Goal: Check status

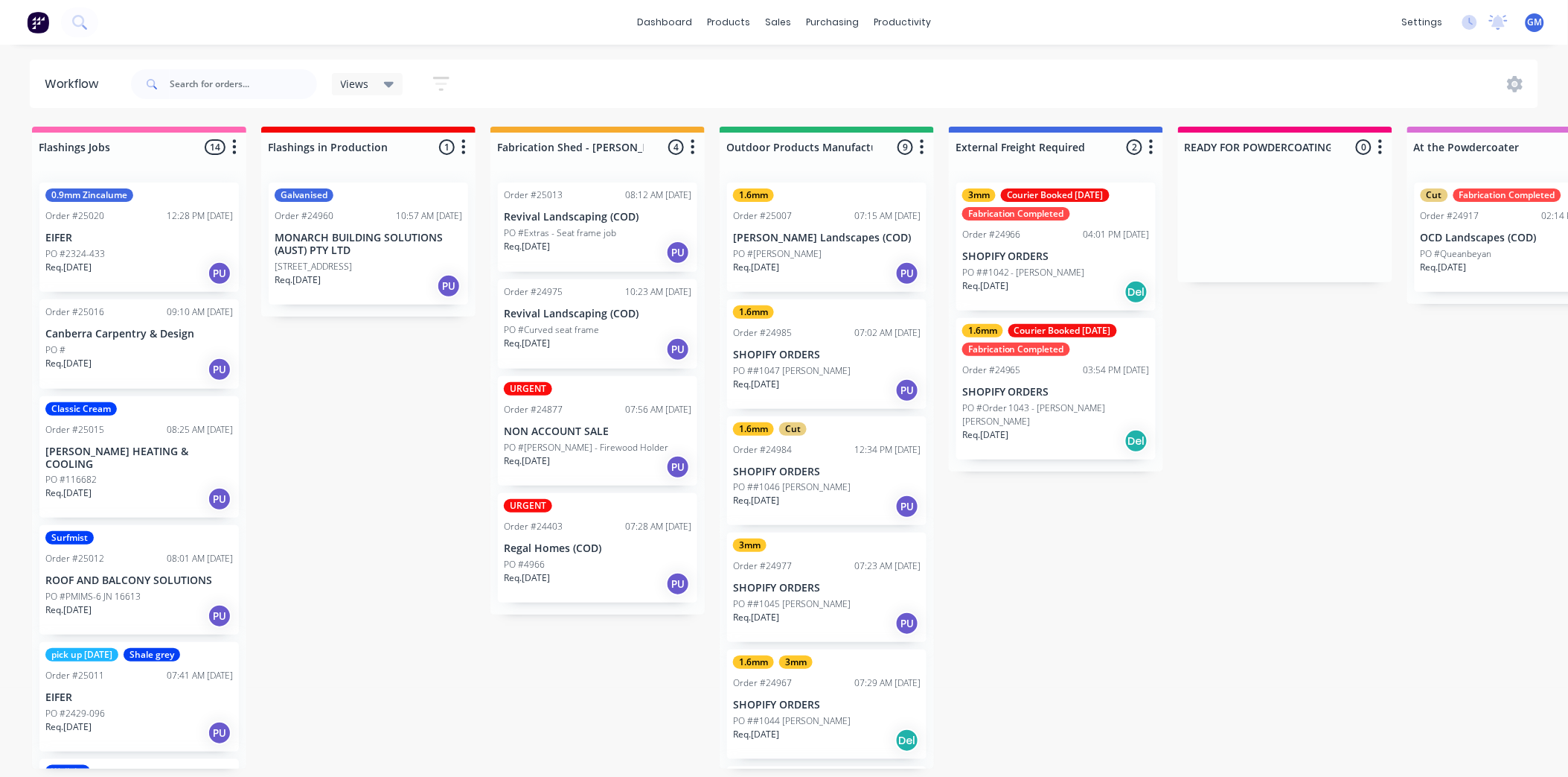
scroll to position [4, 0]
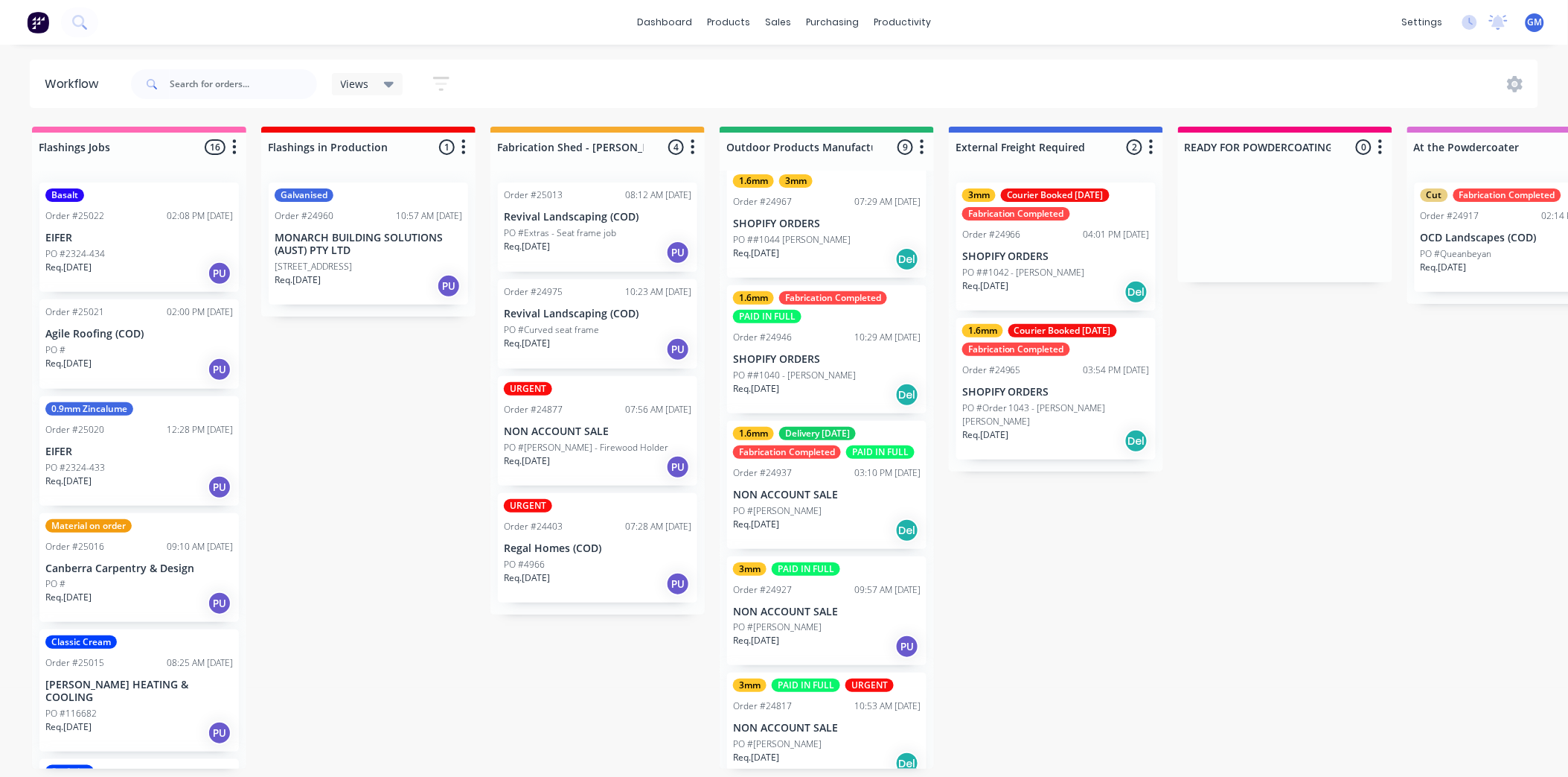
scroll to position [496, 0]
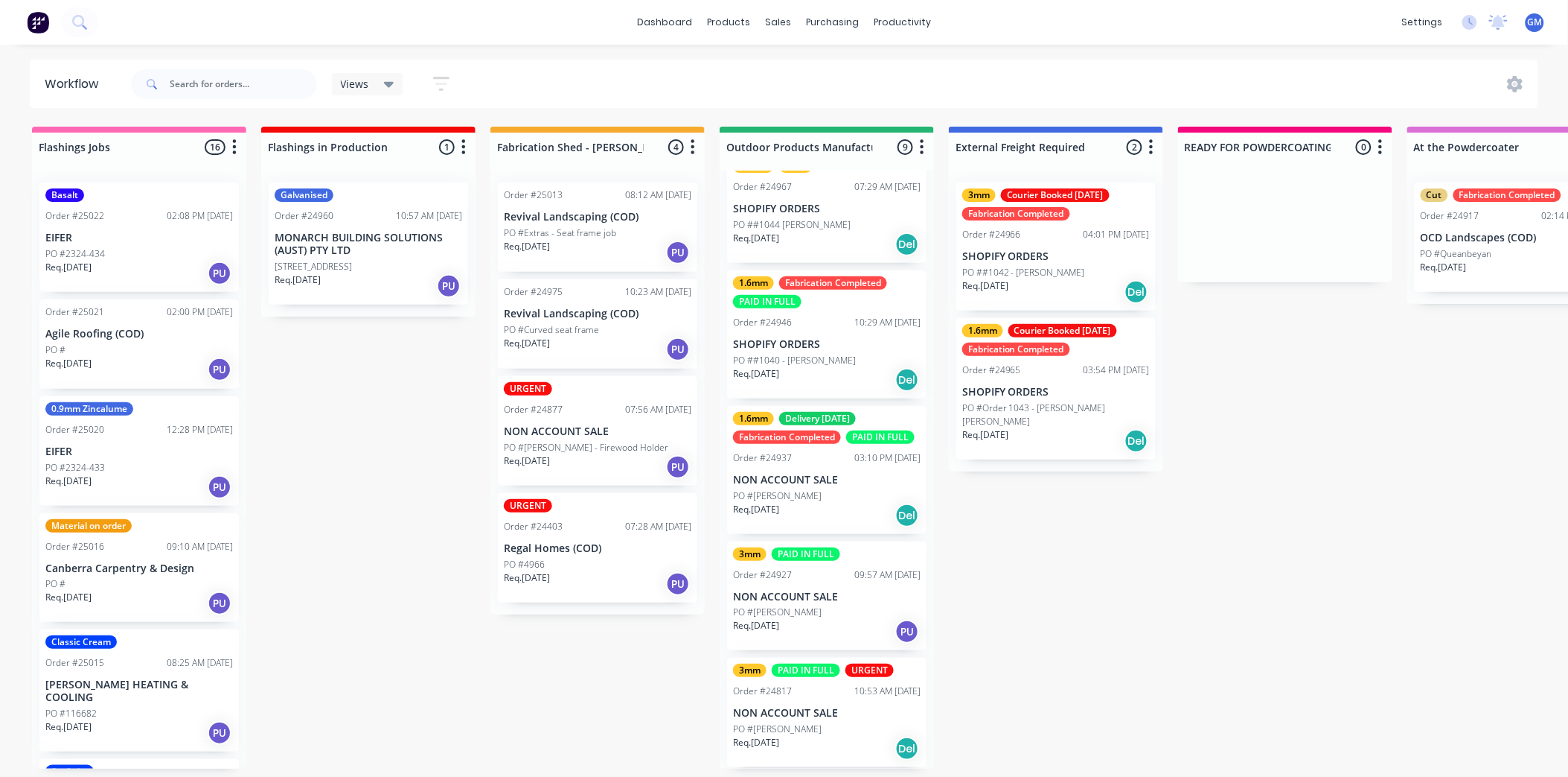
click at [826, 338] on p "SHOPIFY ORDERS" at bounding box center [827, 344] width 188 height 13
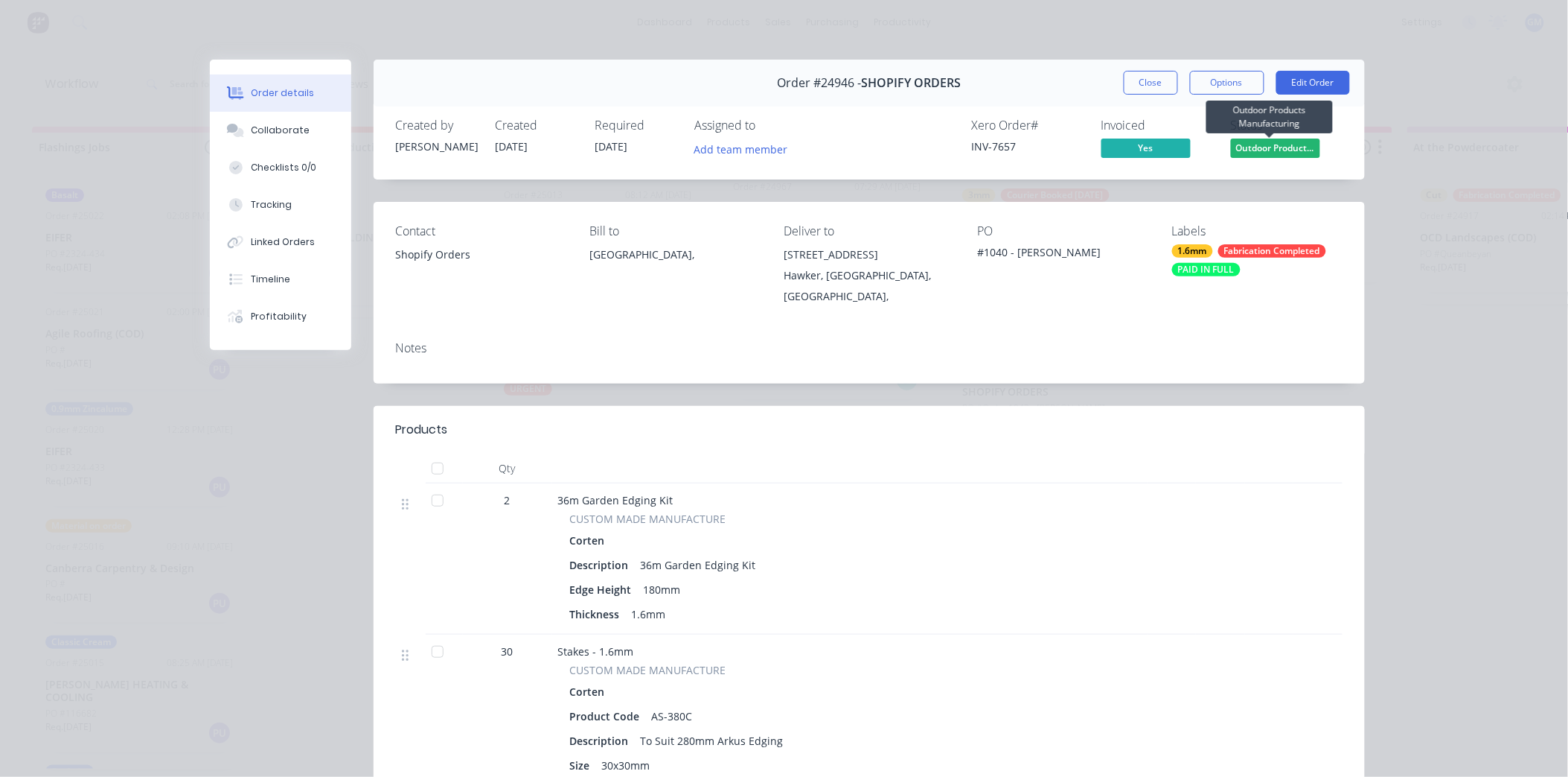
click at [1279, 143] on span "Outdoor Product..." at bounding box center [1276, 148] width 89 height 19
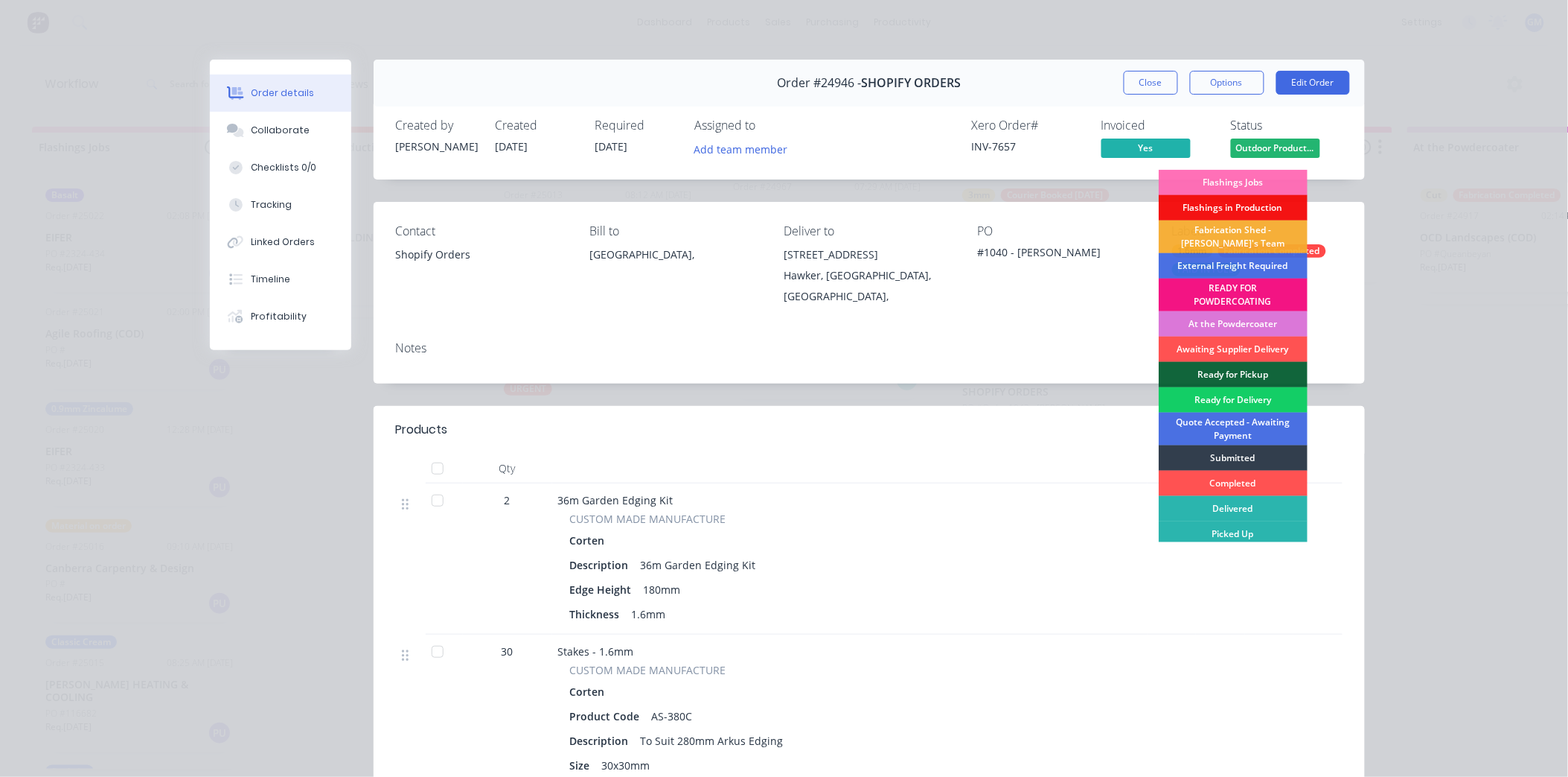
click at [1228, 395] on div "Ready for Delivery" at bounding box center [1233, 400] width 149 height 25
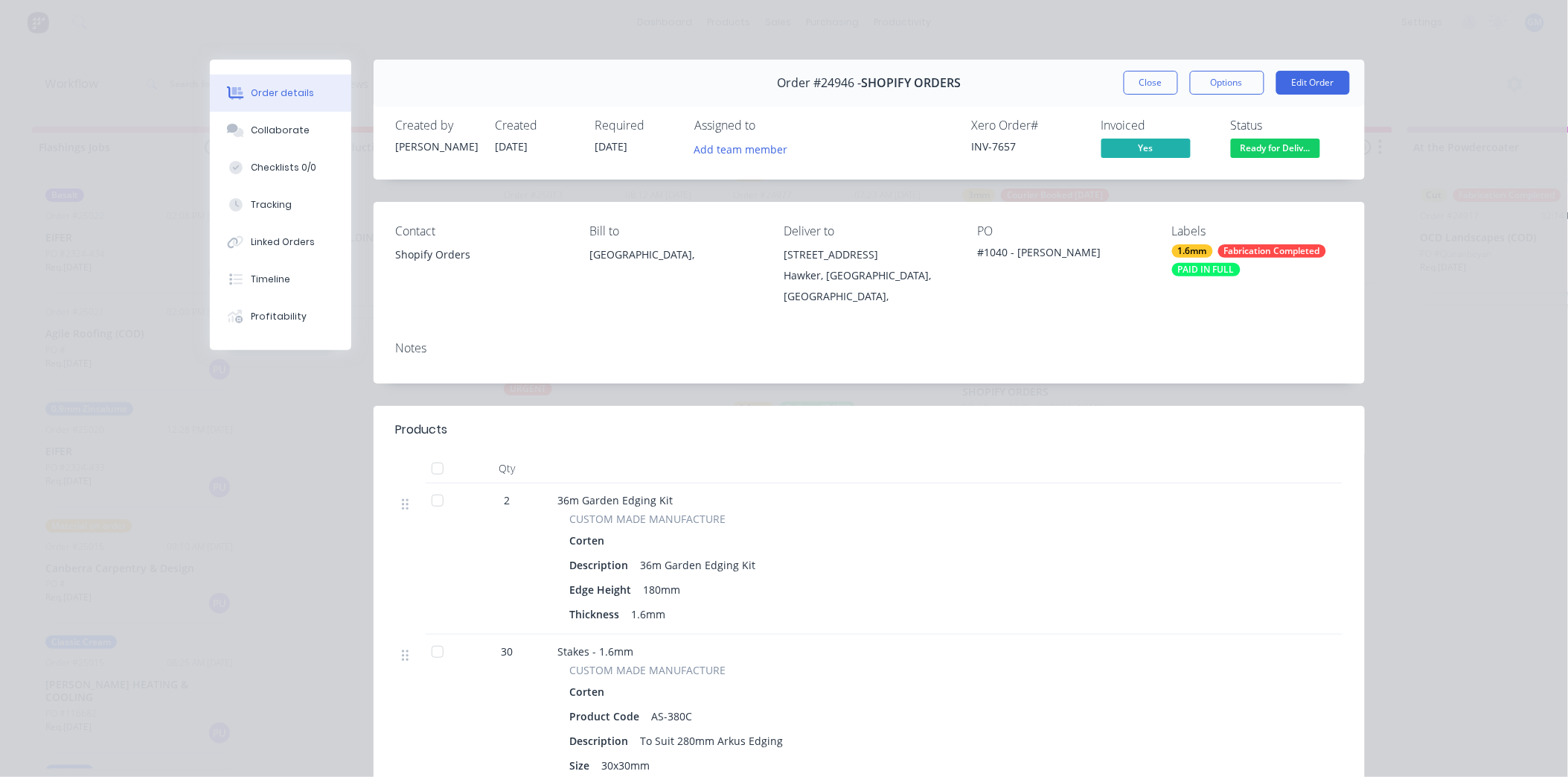
scroll to position [376, 0]
click at [1156, 84] on button "Close" at bounding box center [1151, 83] width 54 height 24
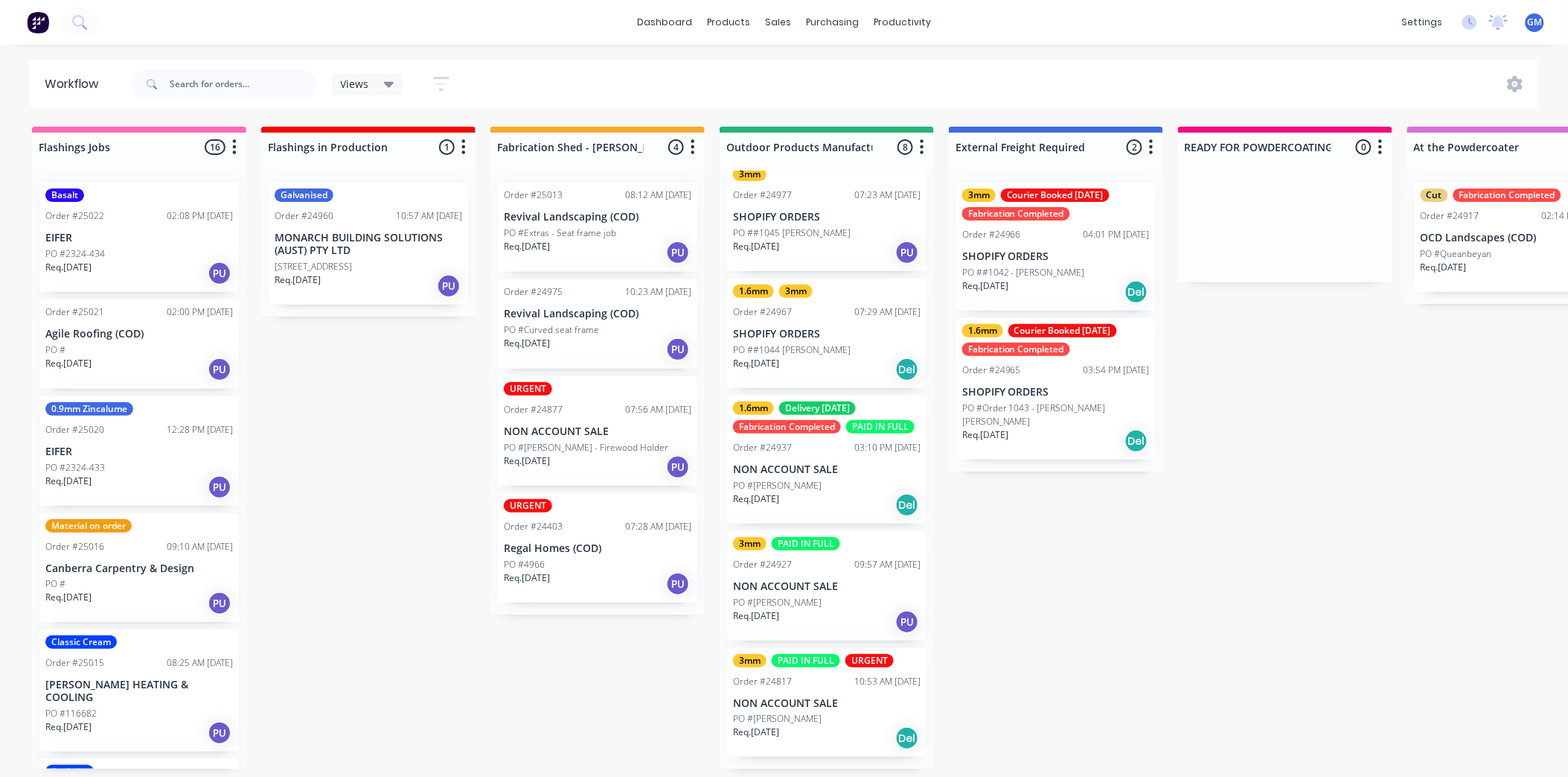
click at [834, 474] on div "1.6mm Delivery [DATE] Fabrication Completed PAID IN FULL Order #24937 03:10 PM …" at bounding box center [827, 459] width 200 height 128
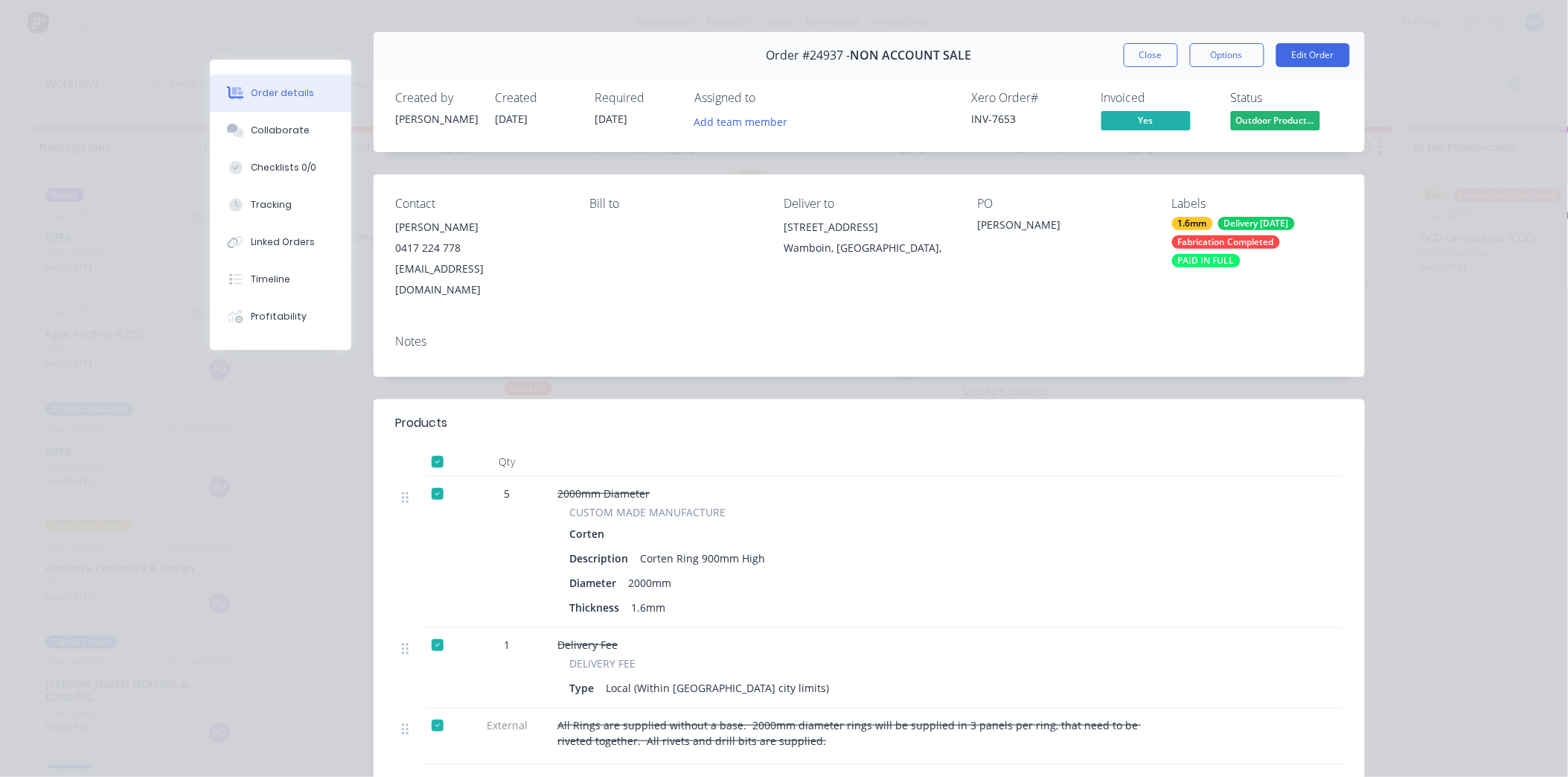
scroll to position [0, 0]
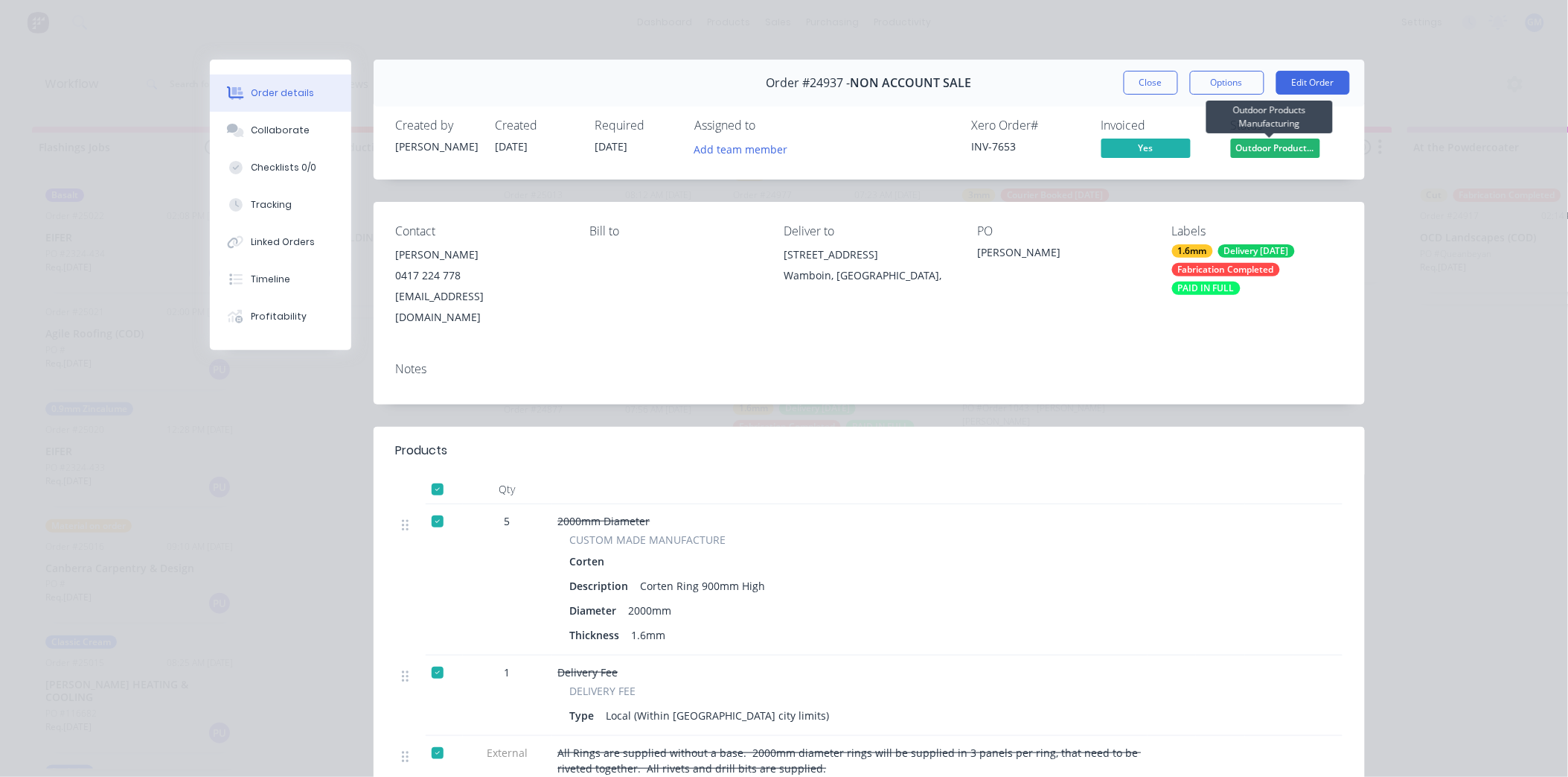
click at [1299, 149] on span "Outdoor Product..." at bounding box center [1276, 148] width 89 height 19
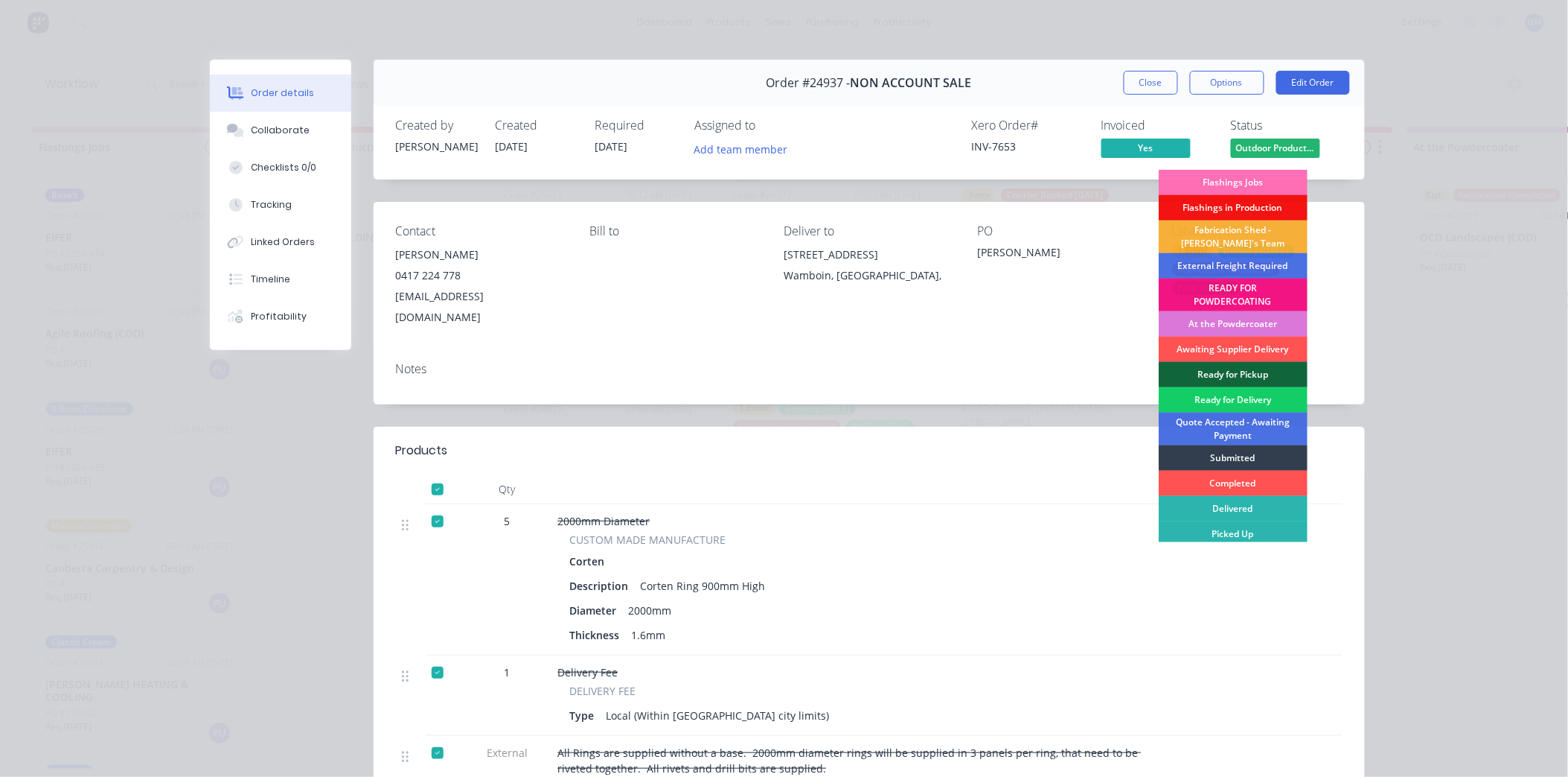
click at [1239, 398] on div "Ready for Delivery" at bounding box center [1233, 400] width 149 height 25
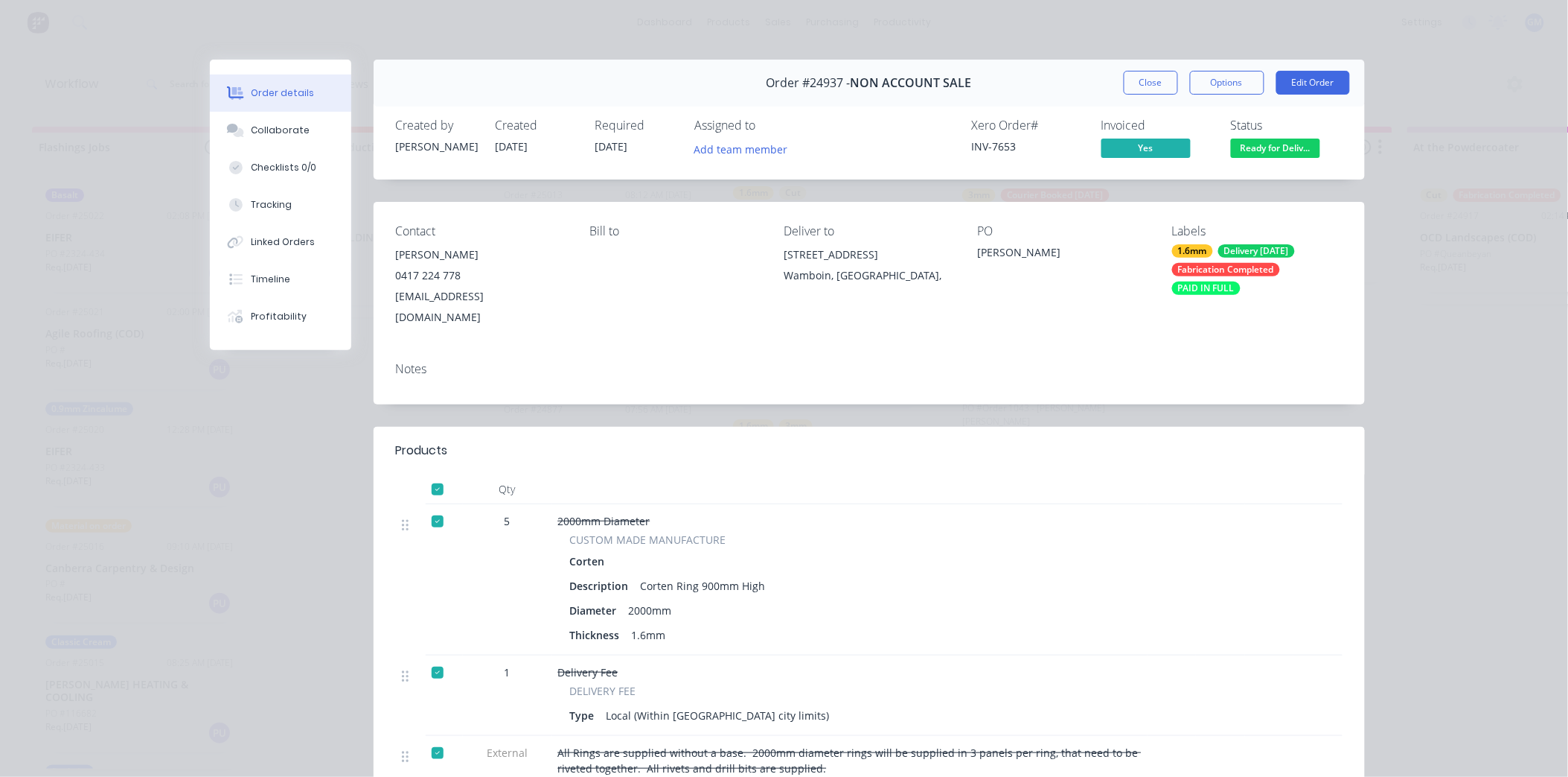
scroll to position [222, 0]
click at [1052, 362] on div "Notes" at bounding box center [869, 368] width 946 height 14
click at [1143, 81] on button "Close" at bounding box center [1151, 83] width 54 height 24
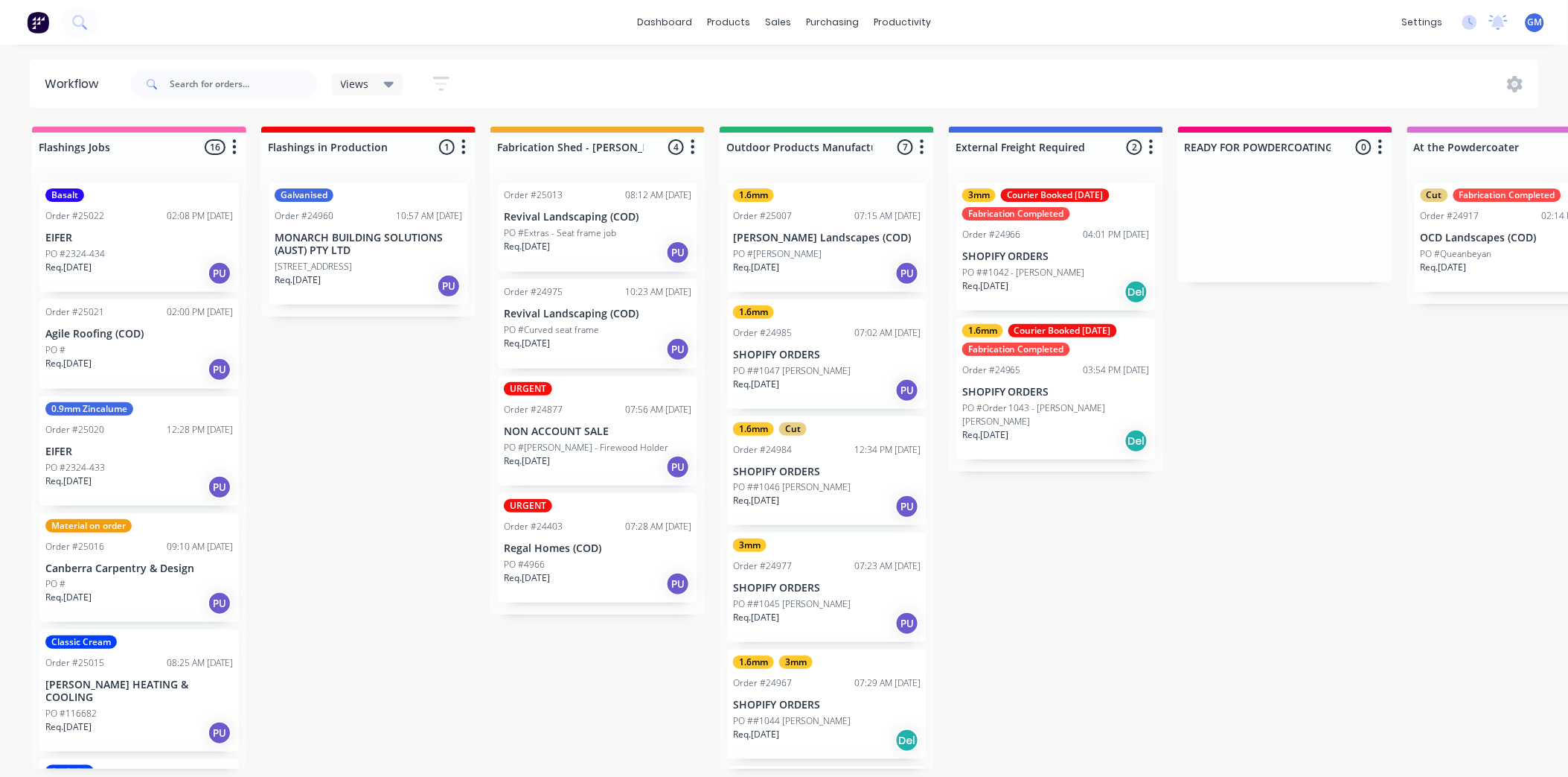
scroll to position [0, 0]
click at [575, 430] on p "NON ACCOUNT SALE" at bounding box center [598, 431] width 188 height 13
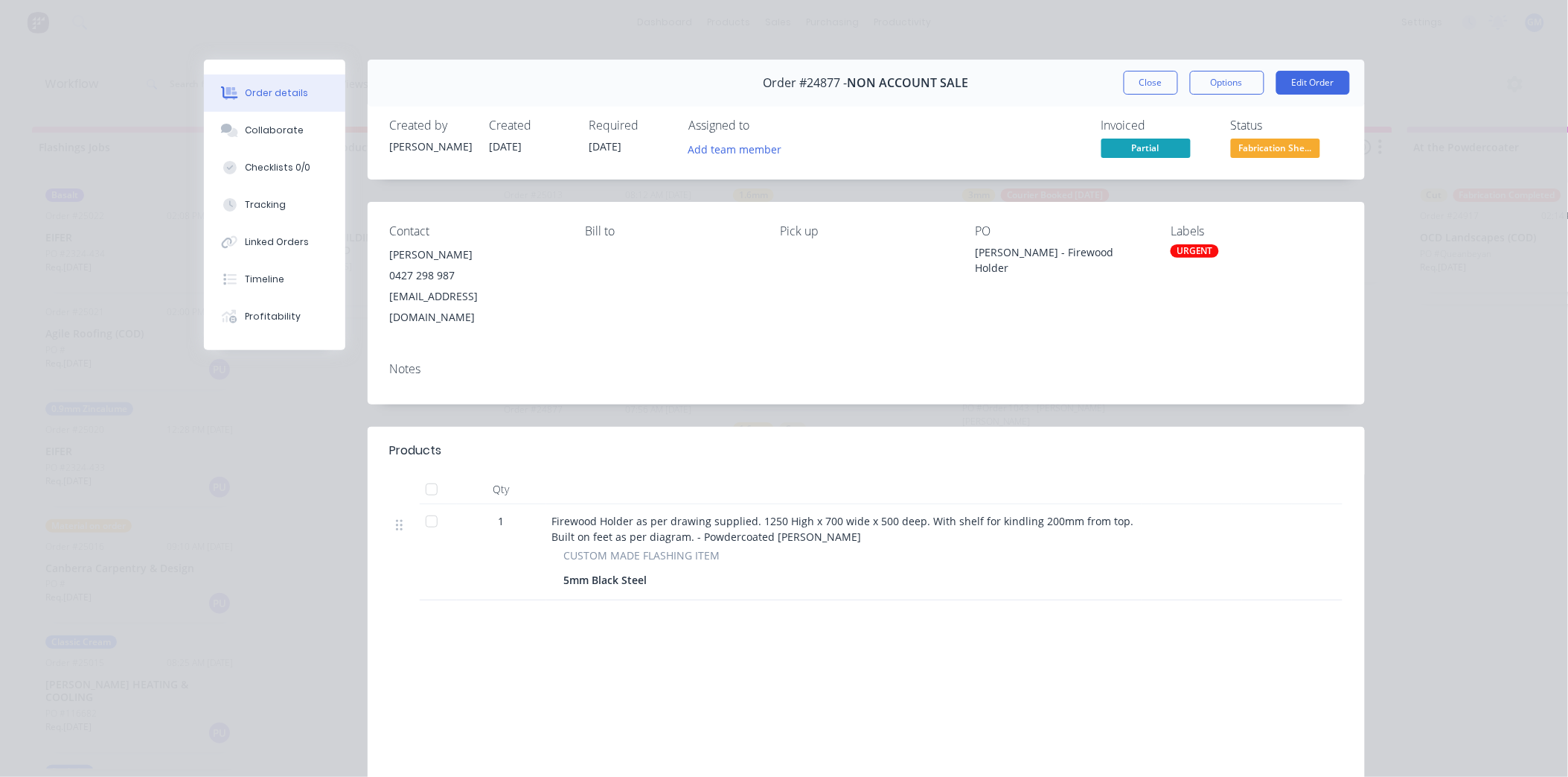
click at [1187, 252] on div "URGENT" at bounding box center [1195, 251] width 48 height 13
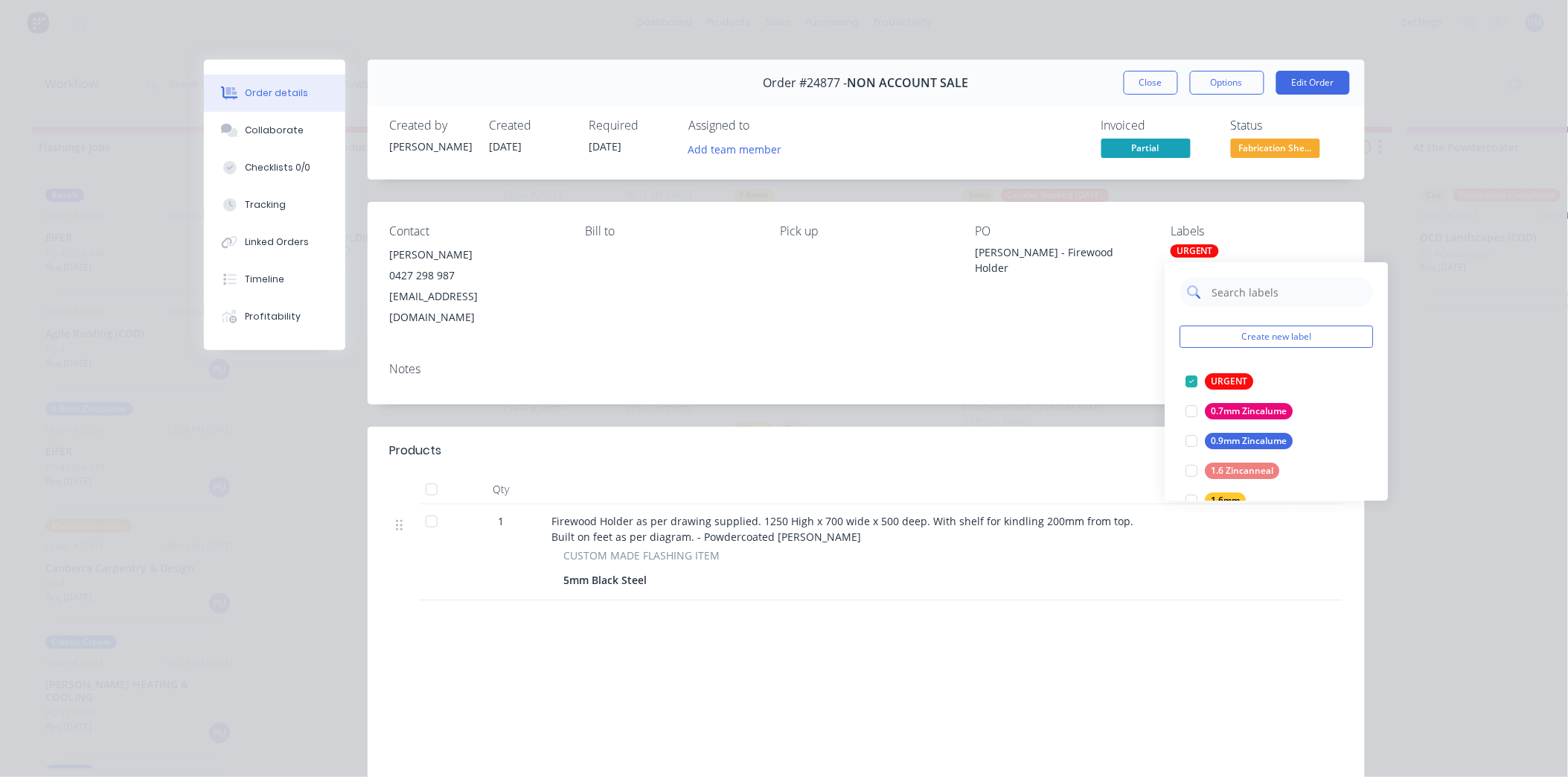
click at [1252, 292] on input "text" at bounding box center [1289, 292] width 156 height 30
click at [1193, 381] on div at bounding box center [1192, 381] width 30 height 30
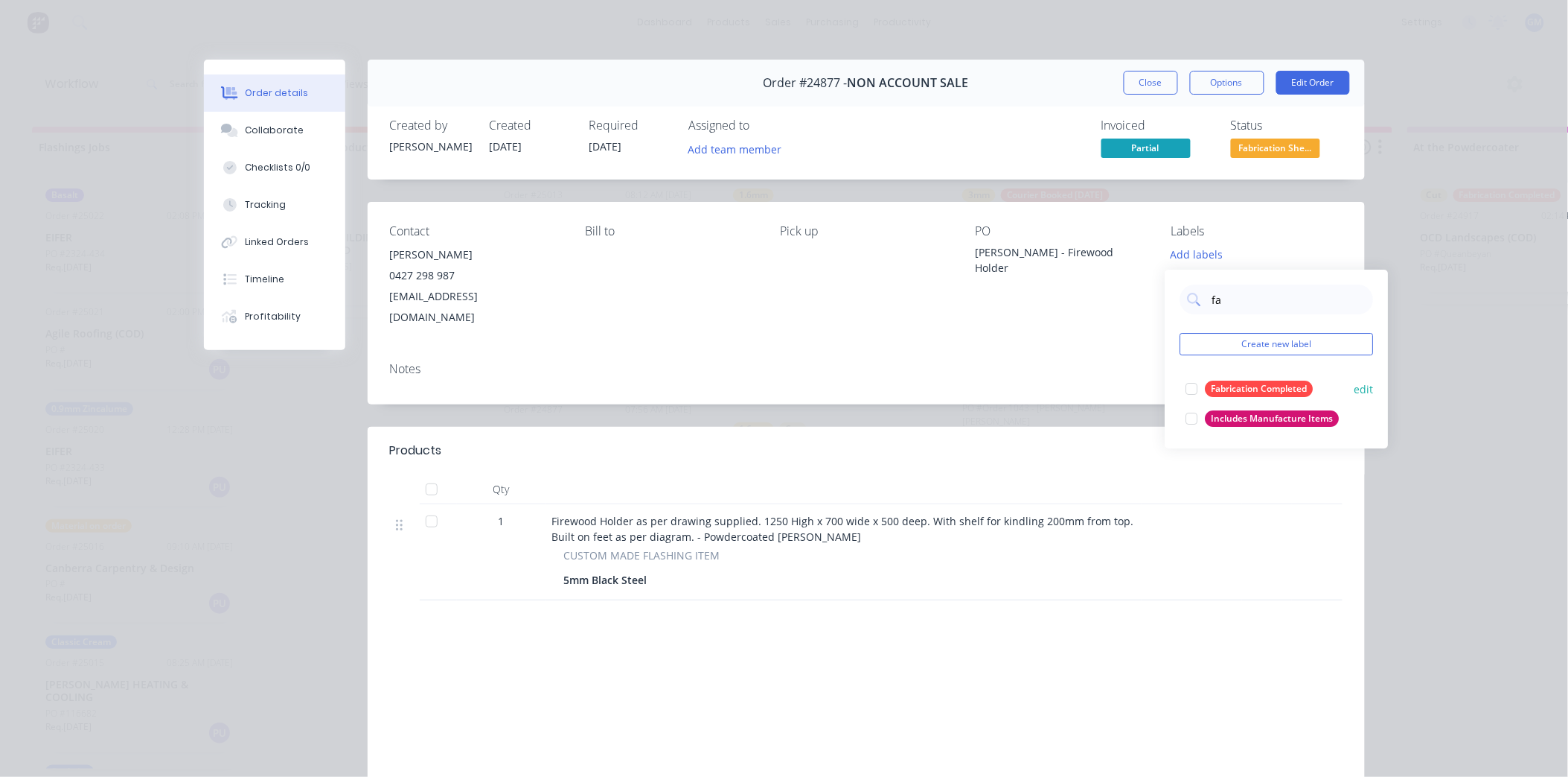
click at [1195, 388] on div at bounding box center [1192, 388] width 30 height 30
drag, startPoint x: 1251, startPoint y: 294, endPoint x: 1049, endPoint y: 295, distance: 202.0
click at [1049, 295] on body "dashboard products sales purchasing productivity dashboard products Product Cat…" at bounding box center [784, 344] width 1568 height 688
type input "f"
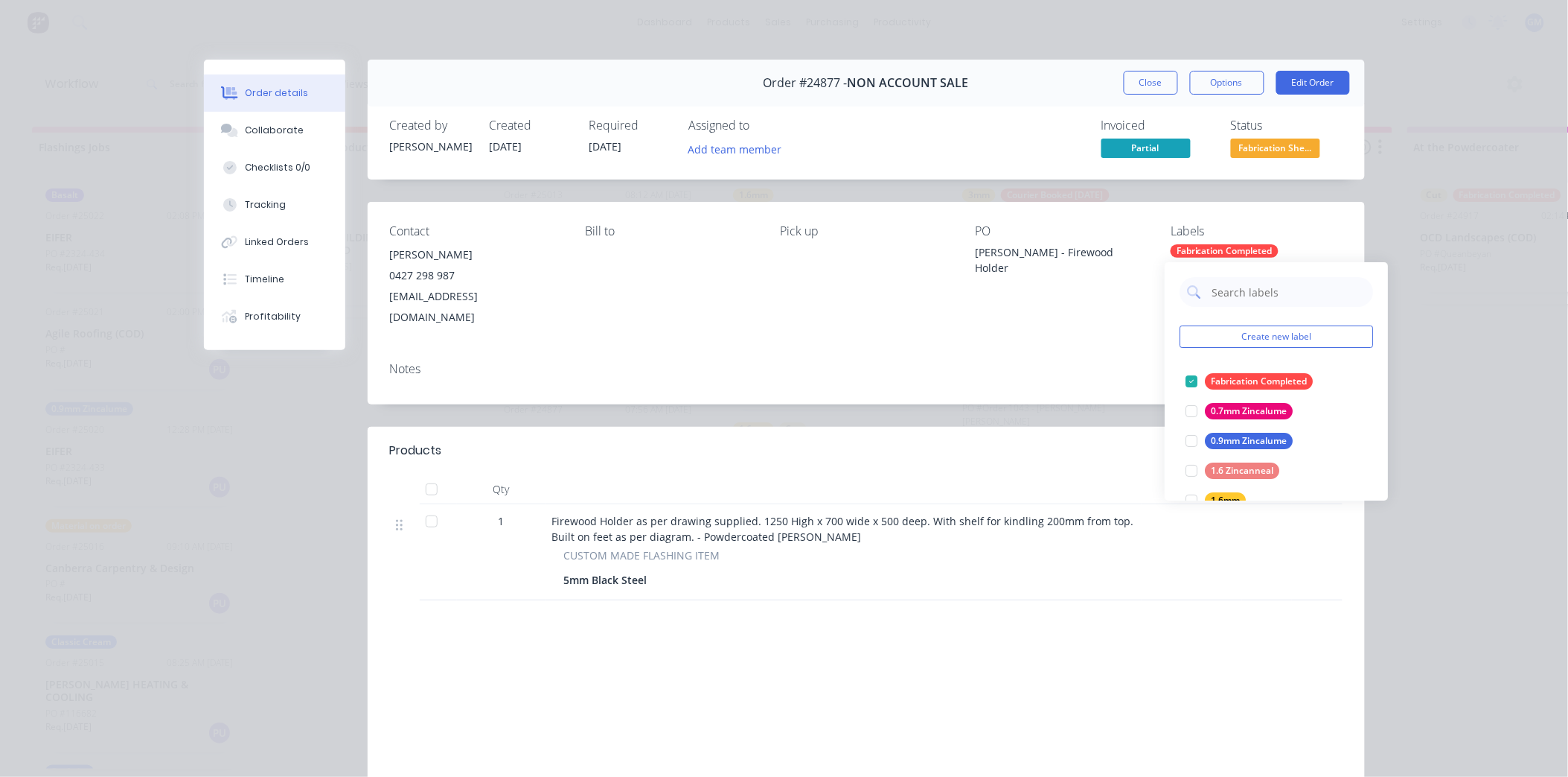
click at [1051, 350] on div "Notes" at bounding box center [866, 377] width 997 height 54
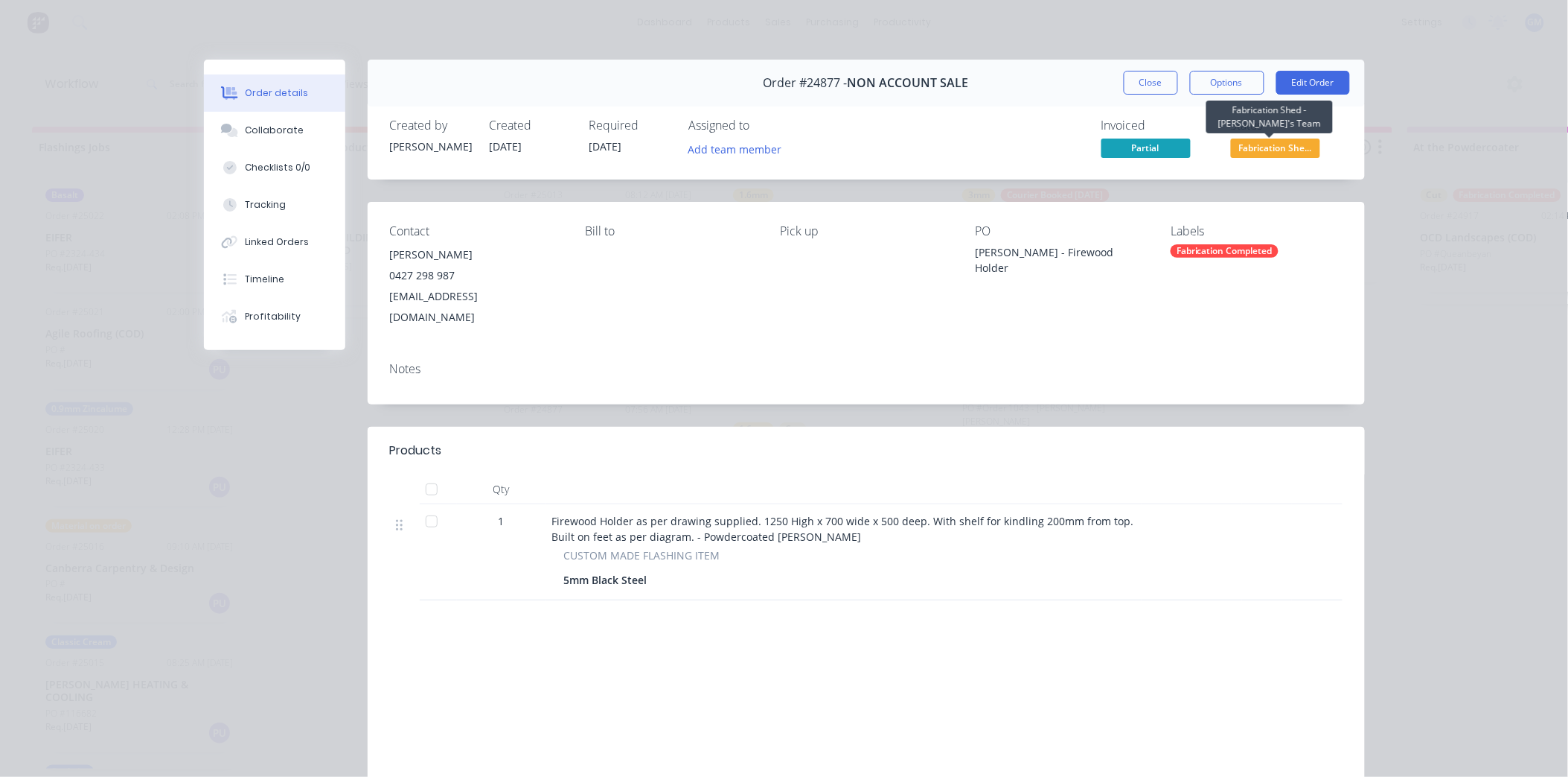
click at [1262, 149] on span "Fabrication She..." at bounding box center [1276, 148] width 89 height 19
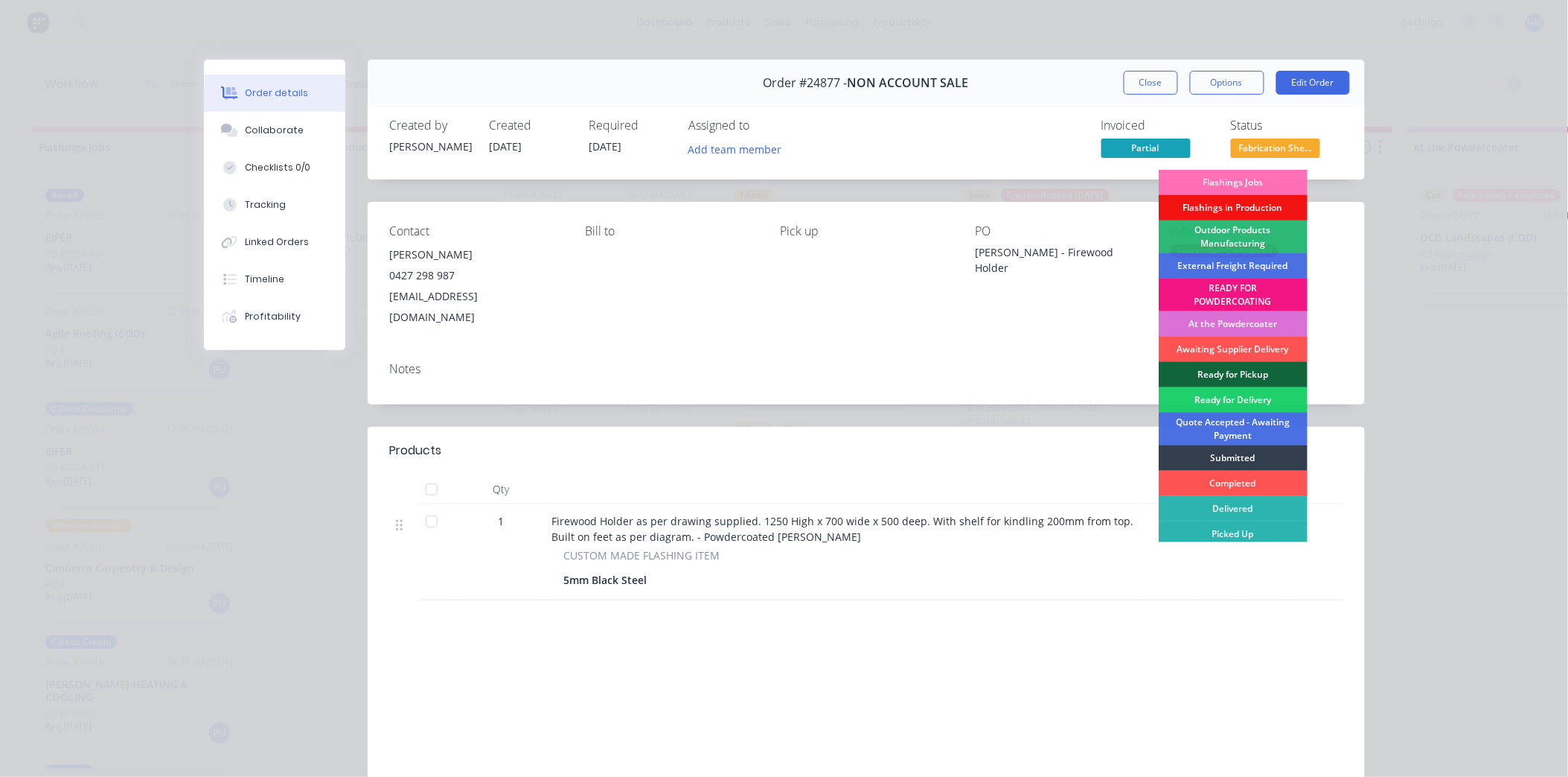
click at [1209, 320] on div "At the Powdercoater" at bounding box center [1233, 324] width 149 height 25
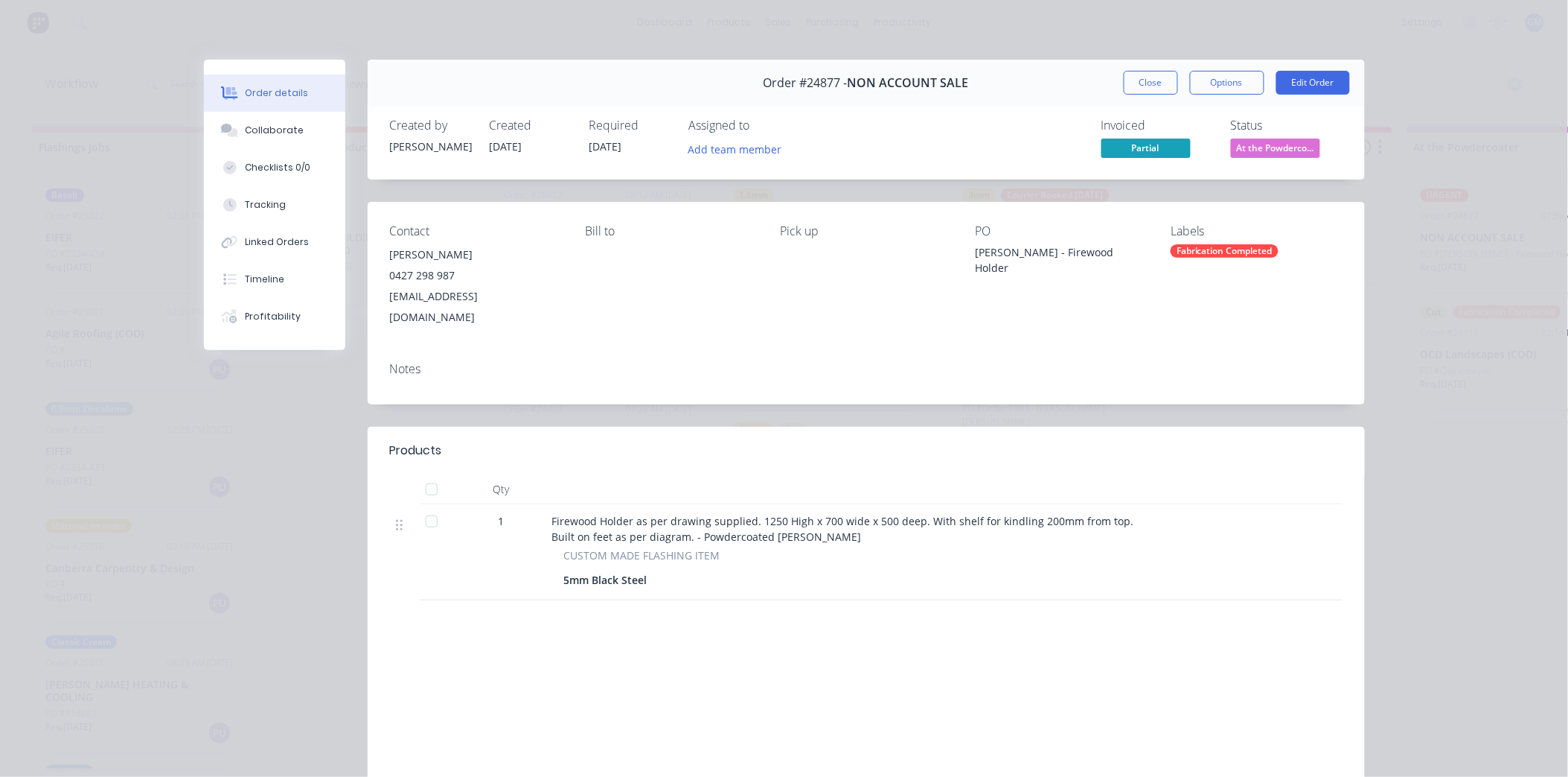
click at [1042, 315] on div "Contact [PERSON_NAME] 0427 298 987 [EMAIL_ADDRESS][DOMAIN_NAME] [PERSON_NAME] t…" at bounding box center [866, 276] width 997 height 148
click at [1142, 80] on button "Close" at bounding box center [1151, 83] width 54 height 24
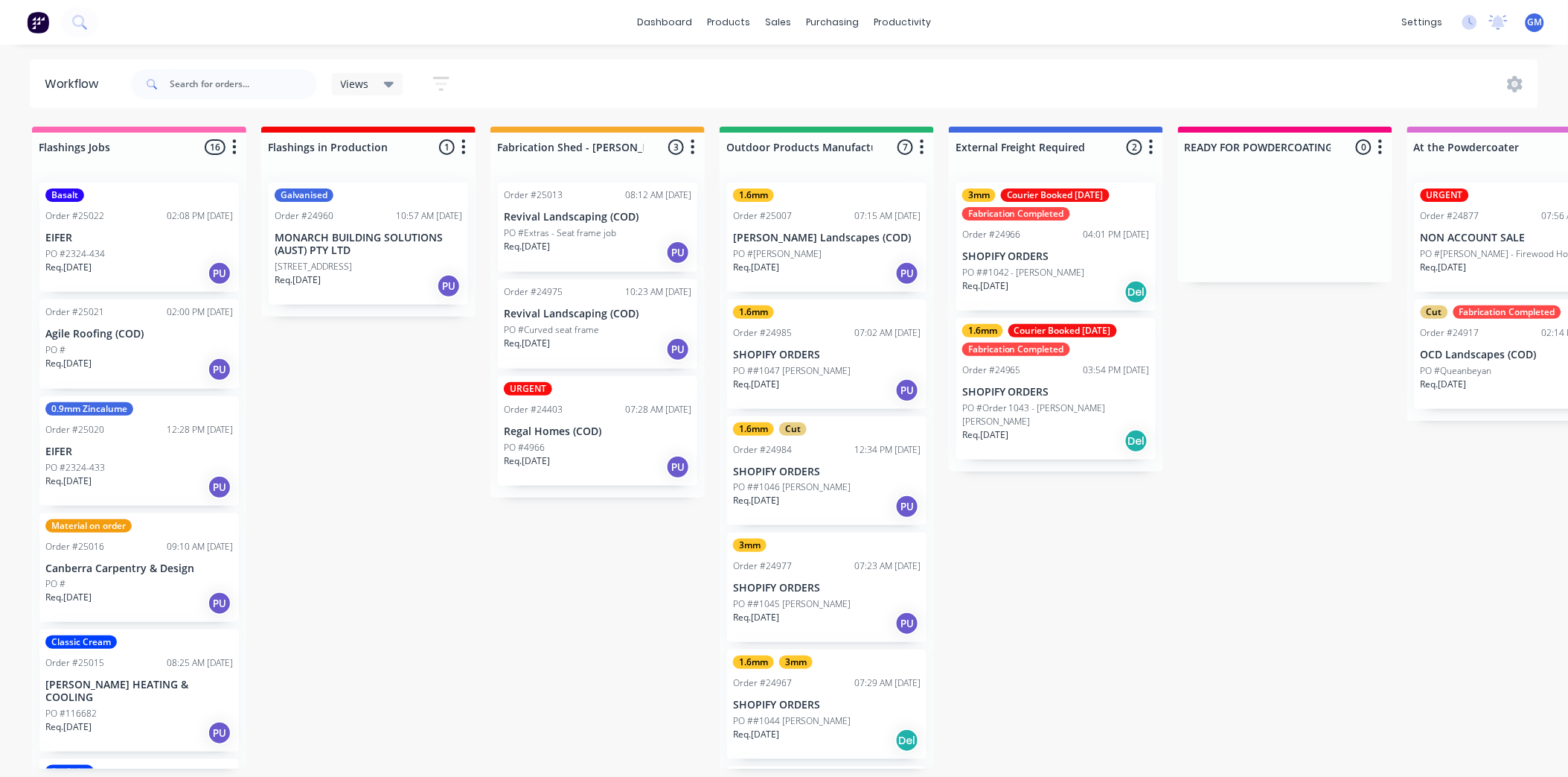
click at [826, 484] on p "PO ##1046 [PERSON_NAME]" at bounding box center [792, 487] width 118 height 13
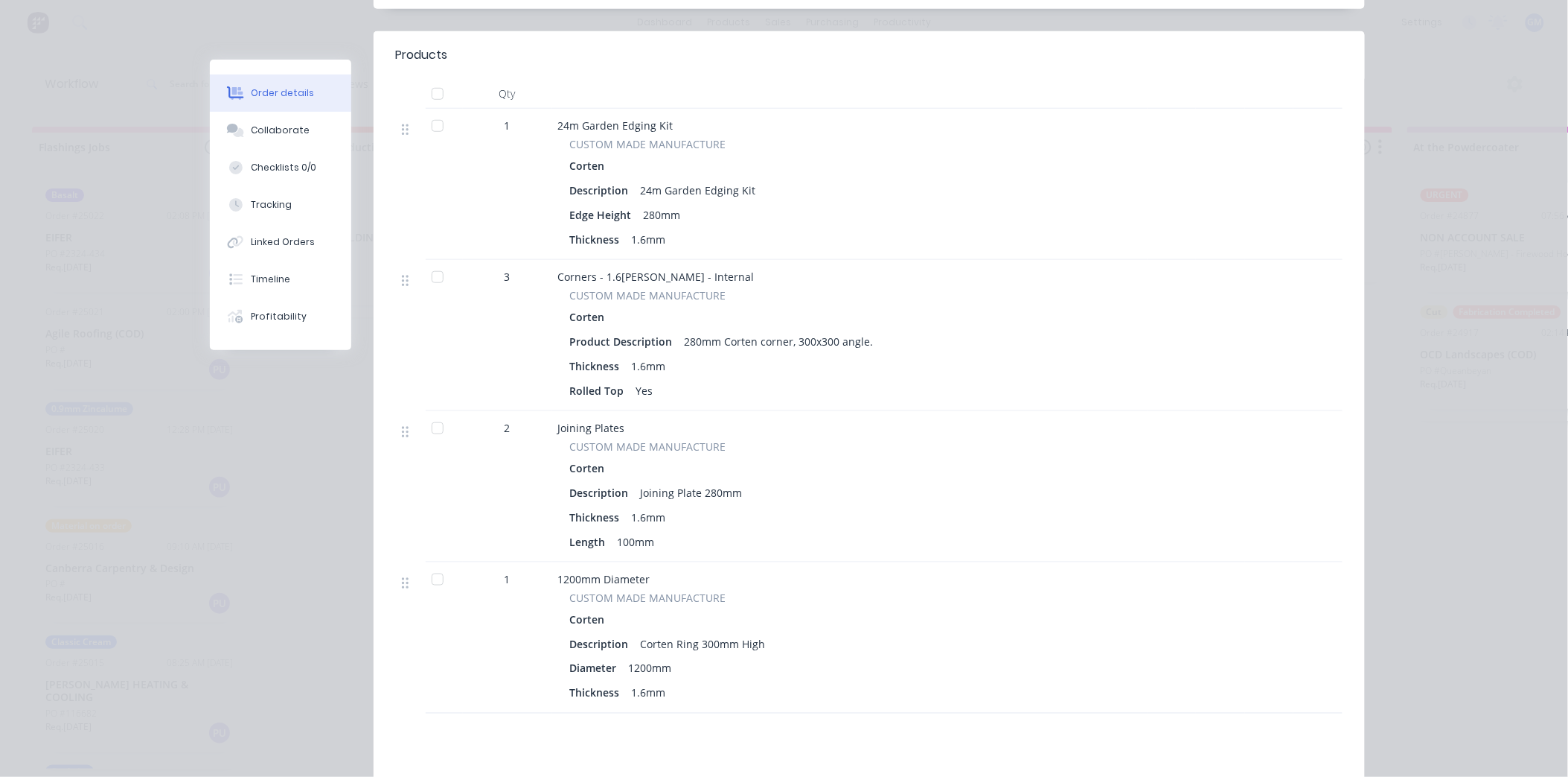
scroll to position [330, 0]
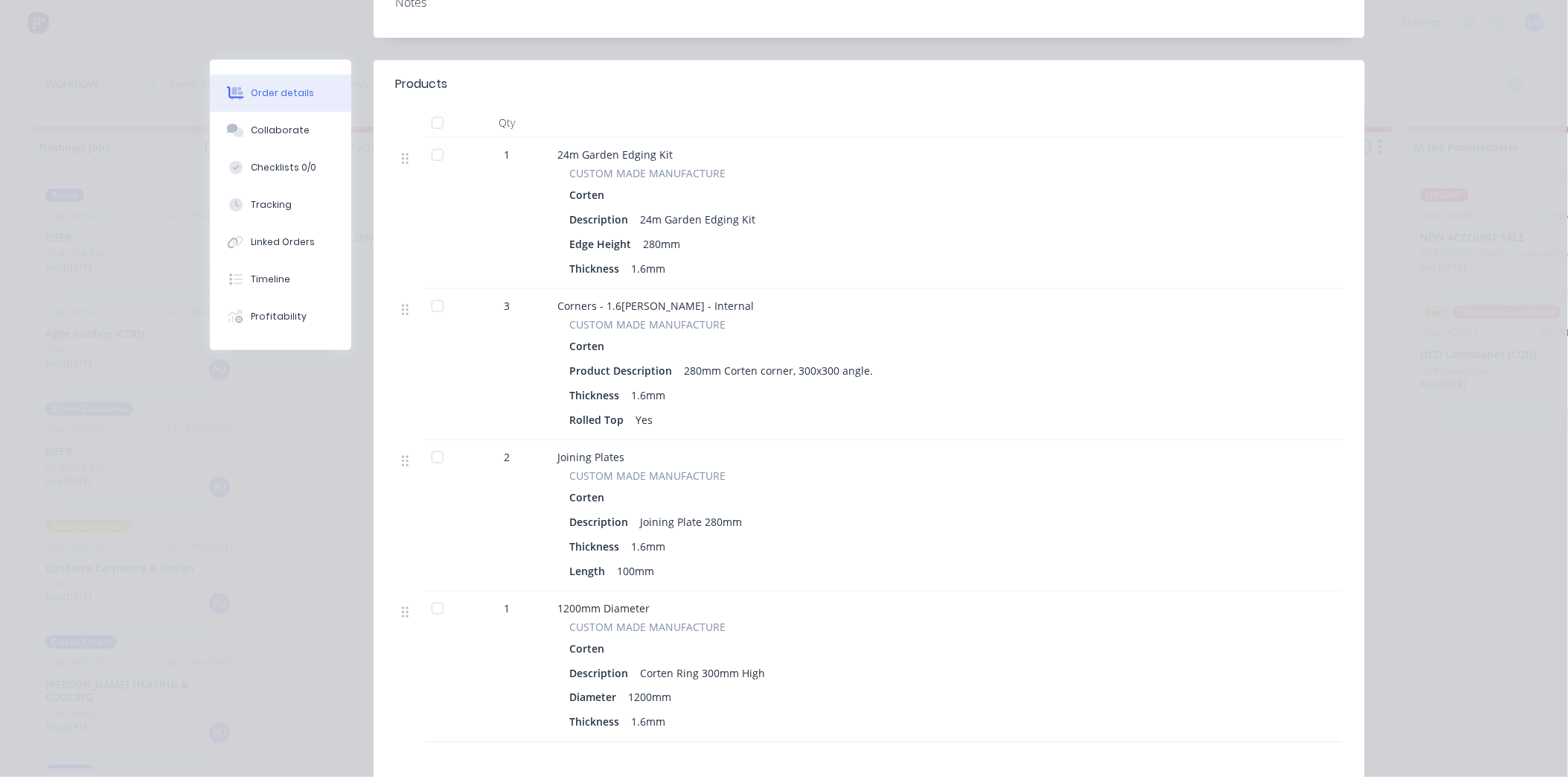
drag, startPoint x: 430, startPoint y: 160, endPoint x: 452, endPoint y: 229, distance: 72.4
click at [429, 160] on div at bounding box center [437, 155] width 30 height 30
click at [431, 310] on div at bounding box center [437, 306] width 30 height 30
click at [427, 458] on div at bounding box center [437, 457] width 30 height 30
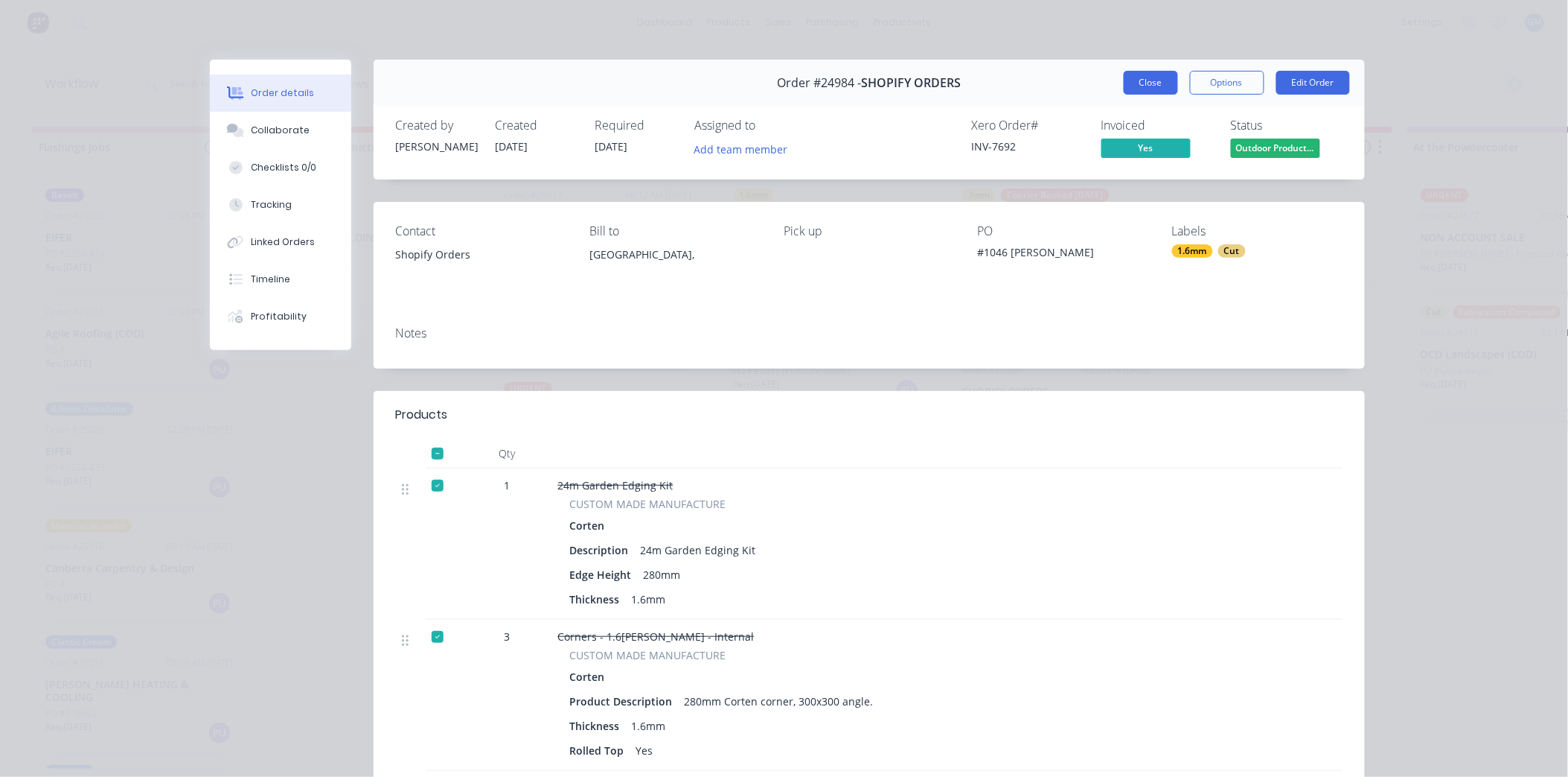
click at [1151, 79] on button "Close" at bounding box center [1151, 83] width 54 height 24
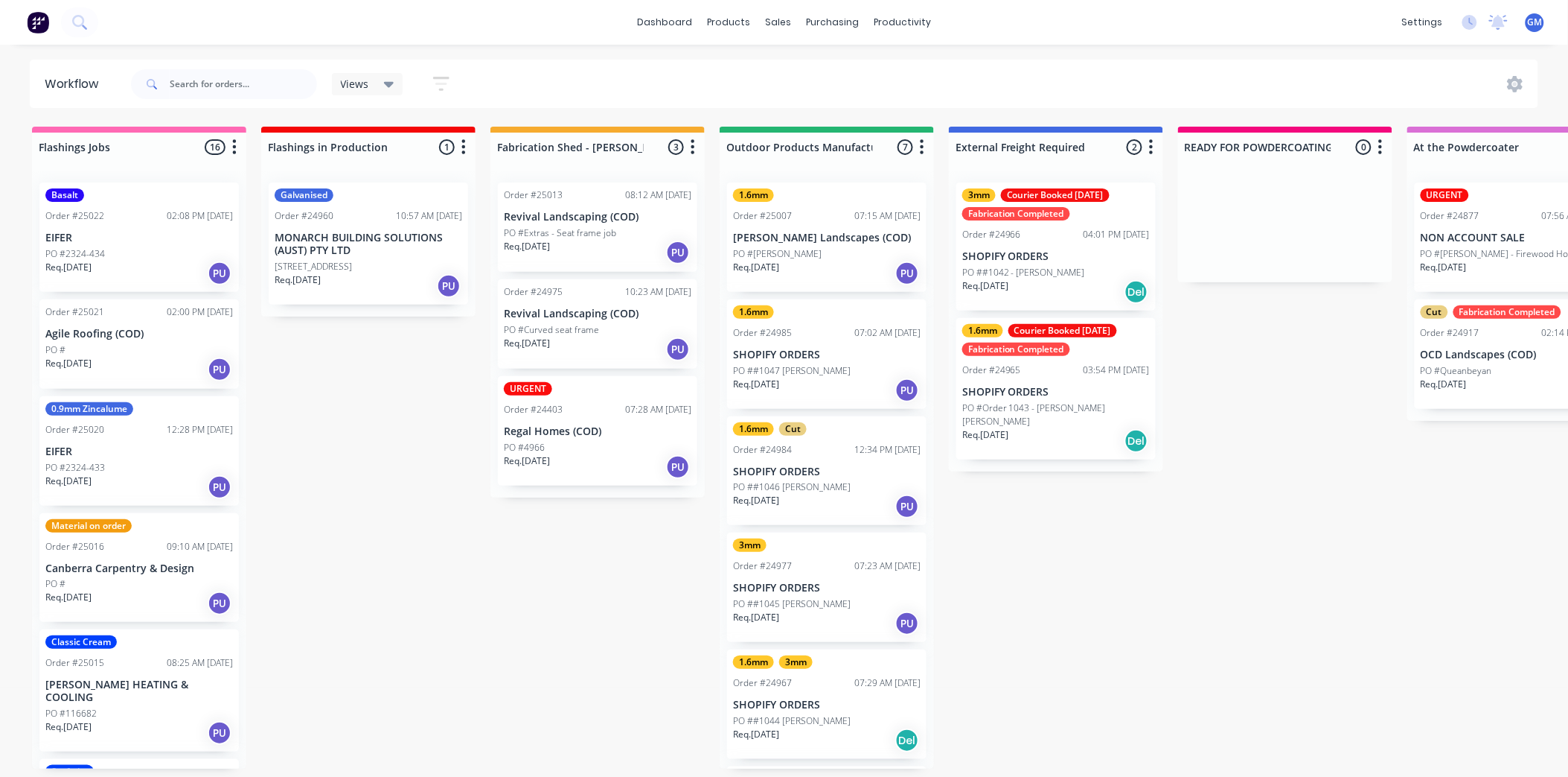
click at [834, 364] on p "PO ##1047 [PERSON_NAME]" at bounding box center [792, 371] width 118 height 13
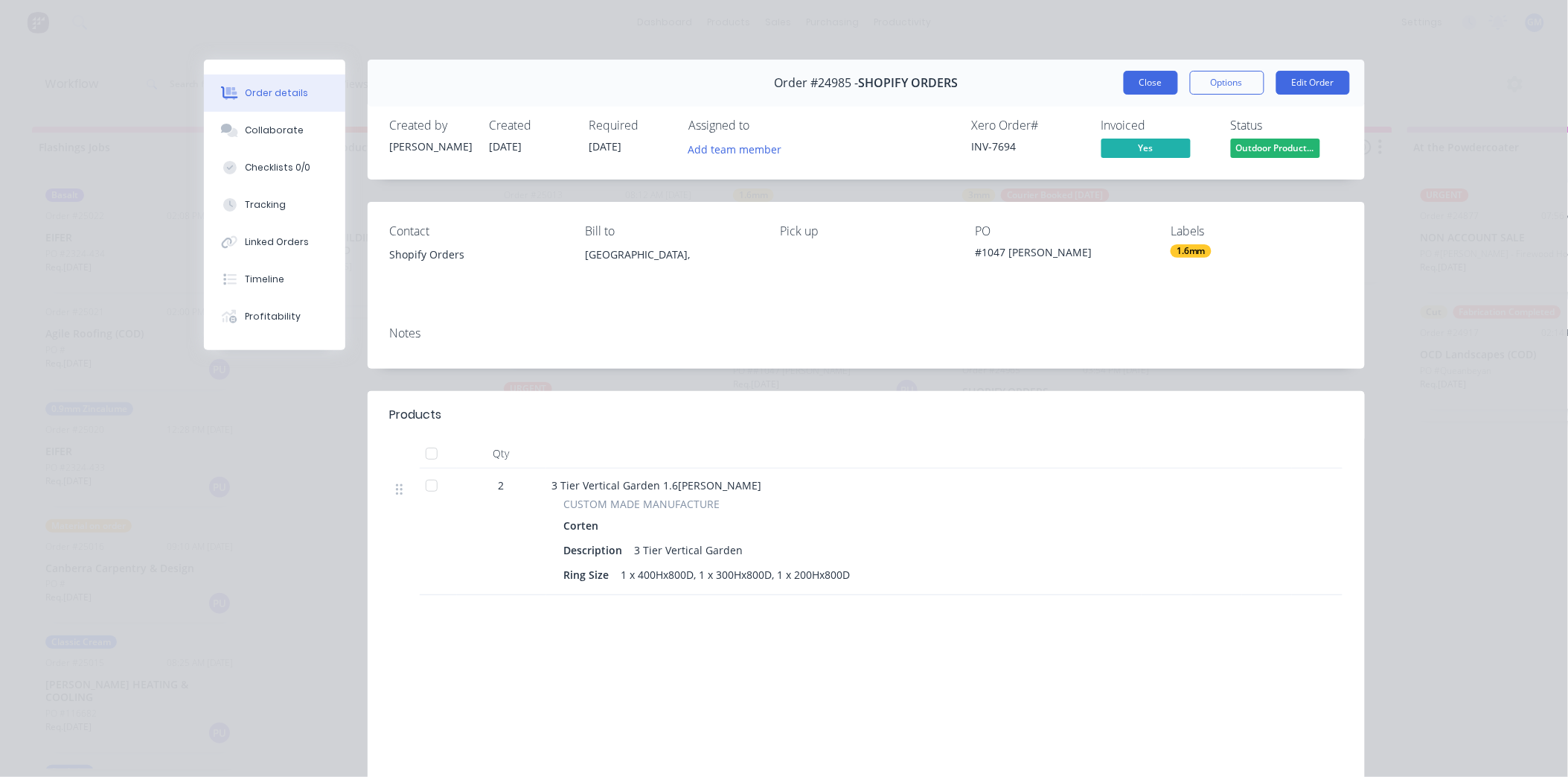
click at [1152, 86] on button "Close" at bounding box center [1151, 83] width 54 height 24
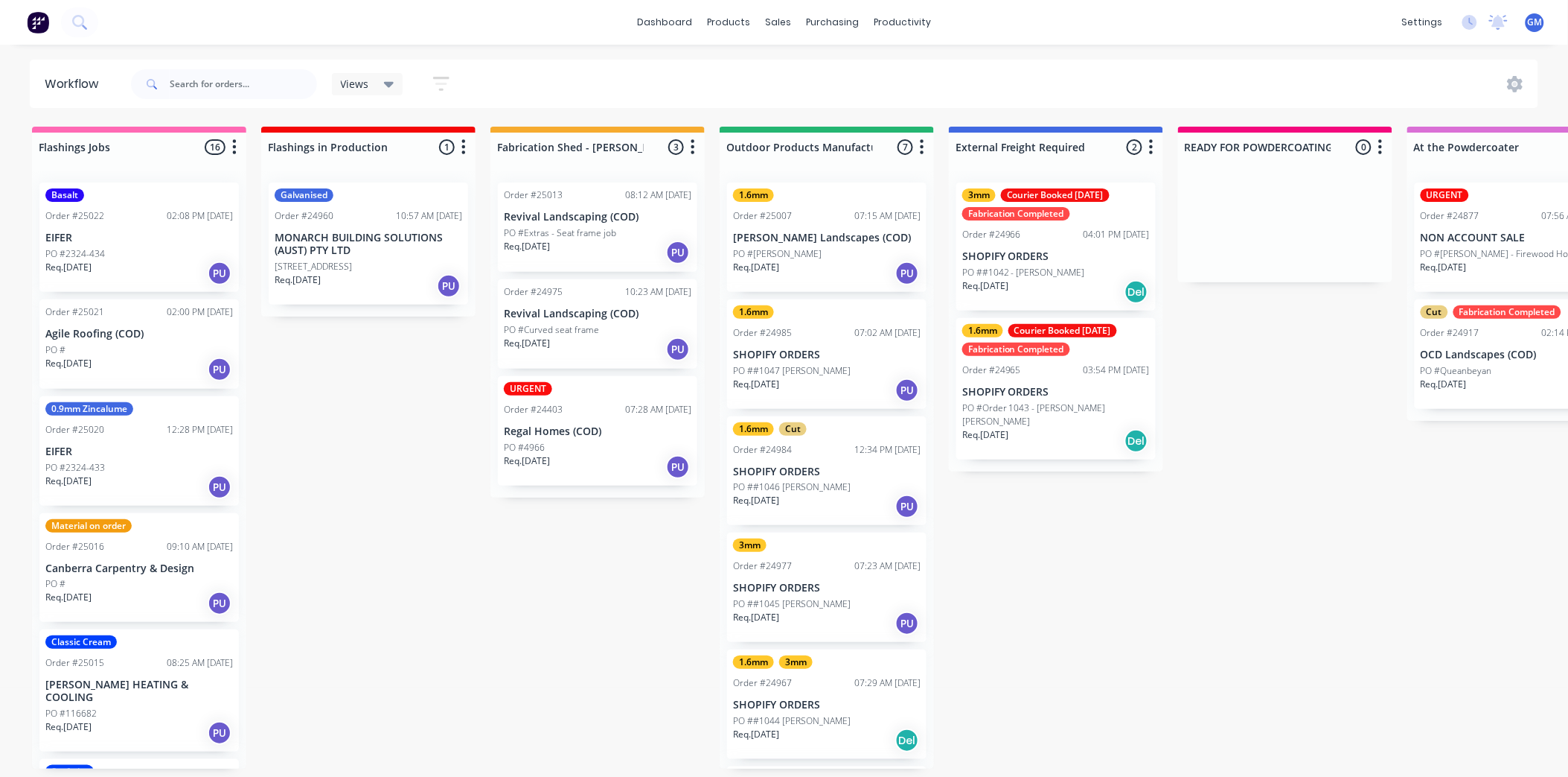
click at [818, 245] on div "1.6mm Order #25007 07:15 AM [DATE] [PERSON_NAME] Landscapes (COD) PO #[PERSON_N…" at bounding box center [827, 237] width 200 height 110
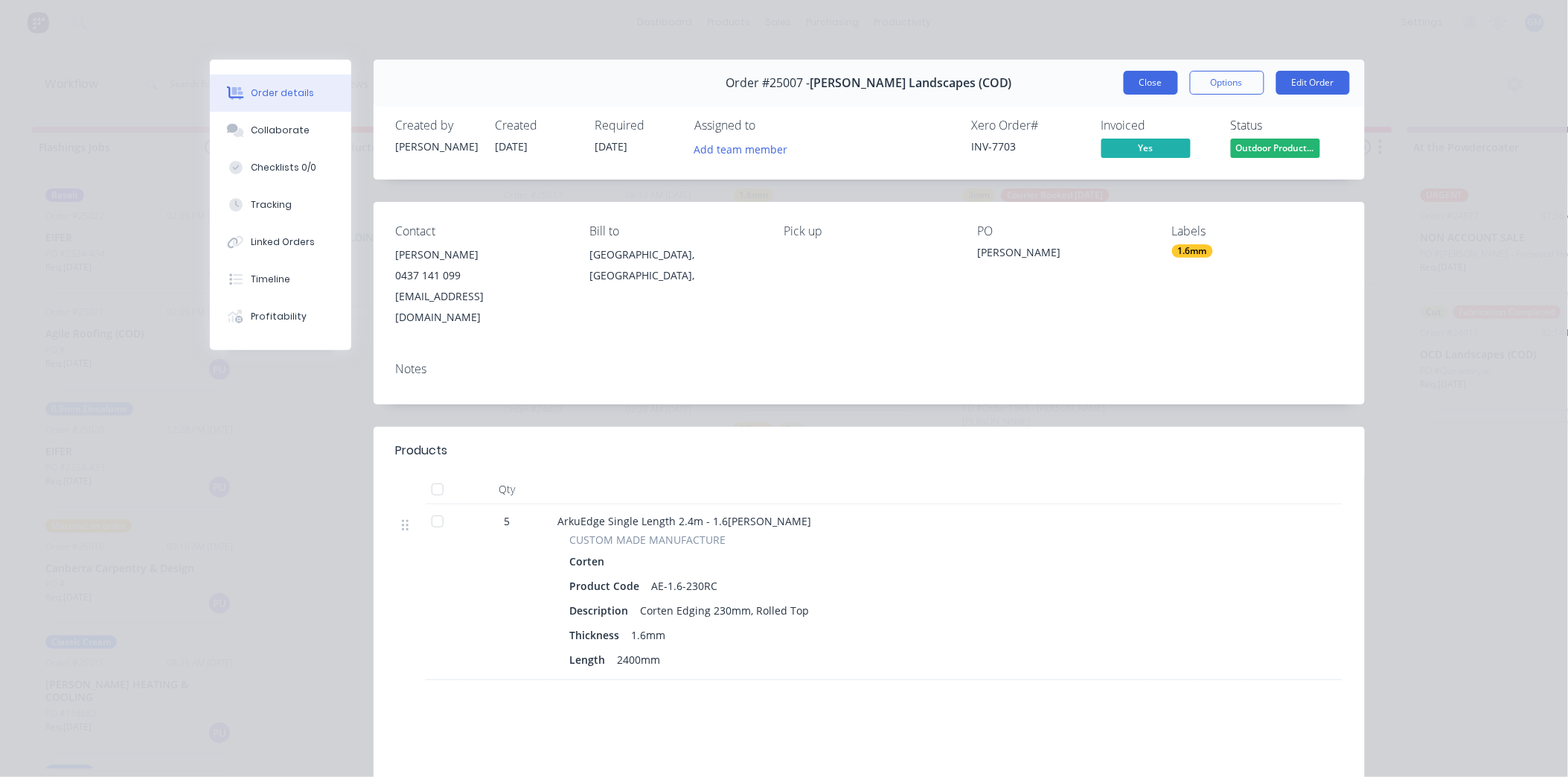
click at [1143, 83] on button "Close" at bounding box center [1151, 83] width 54 height 24
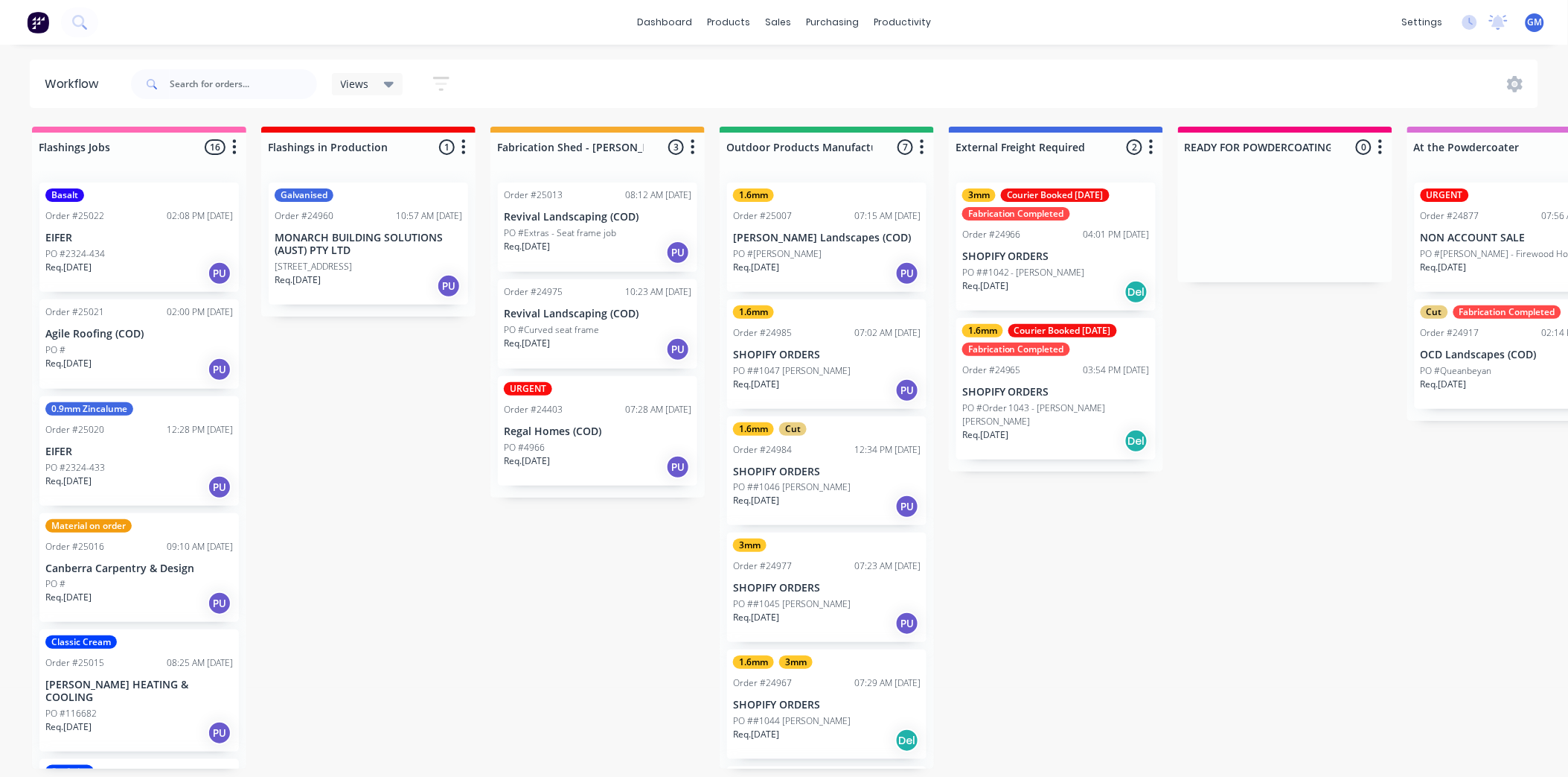
click at [824, 360] on div "1.6mm Order #24985 07:02 AM [DATE] SHOPIFY ORDERS PO ##1047 [PERSON_NAME]. [DAT…" at bounding box center [827, 354] width 200 height 110
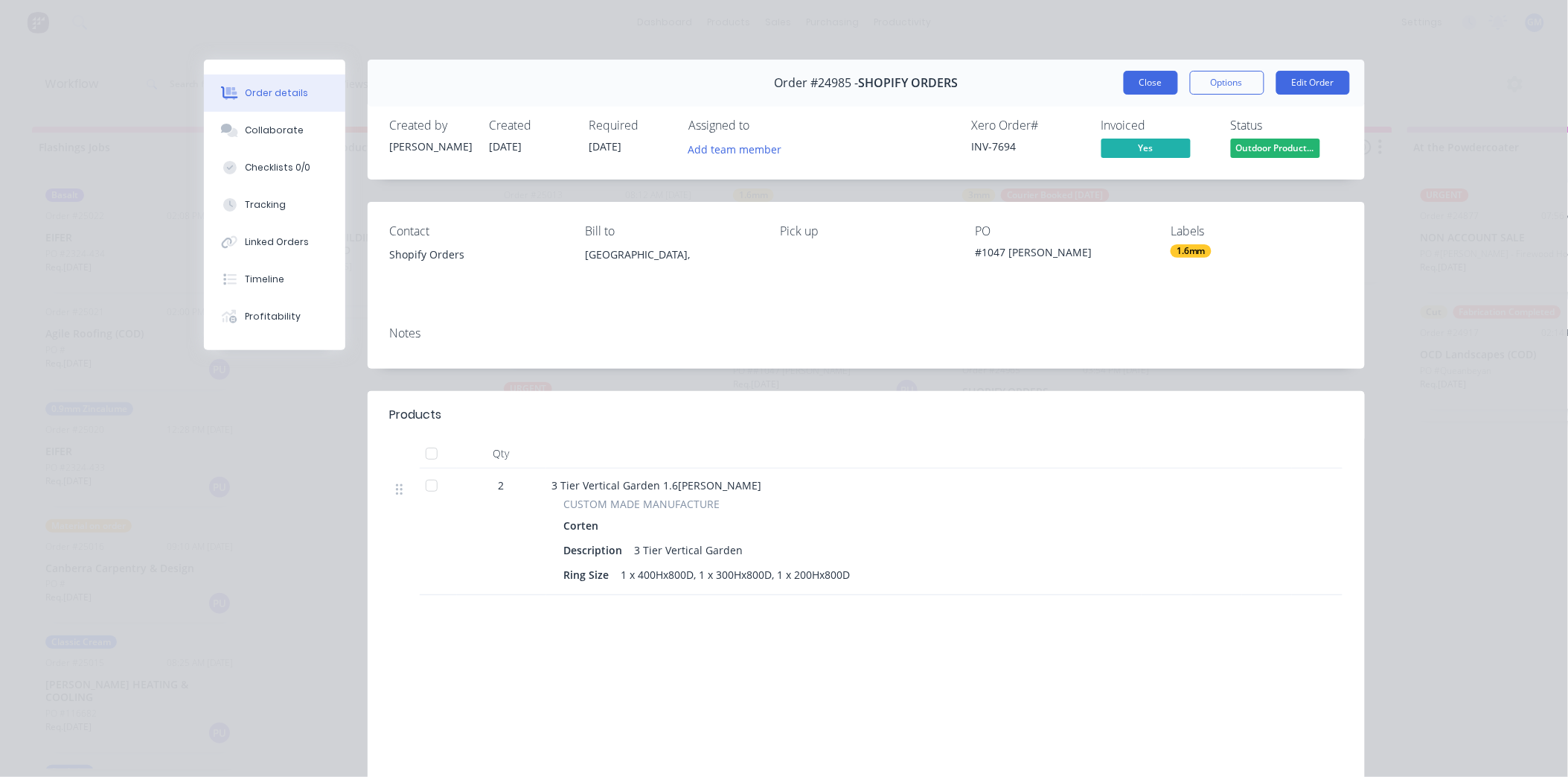
click at [1148, 77] on button "Close" at bounding box center [1151, 83] width 54 height 24
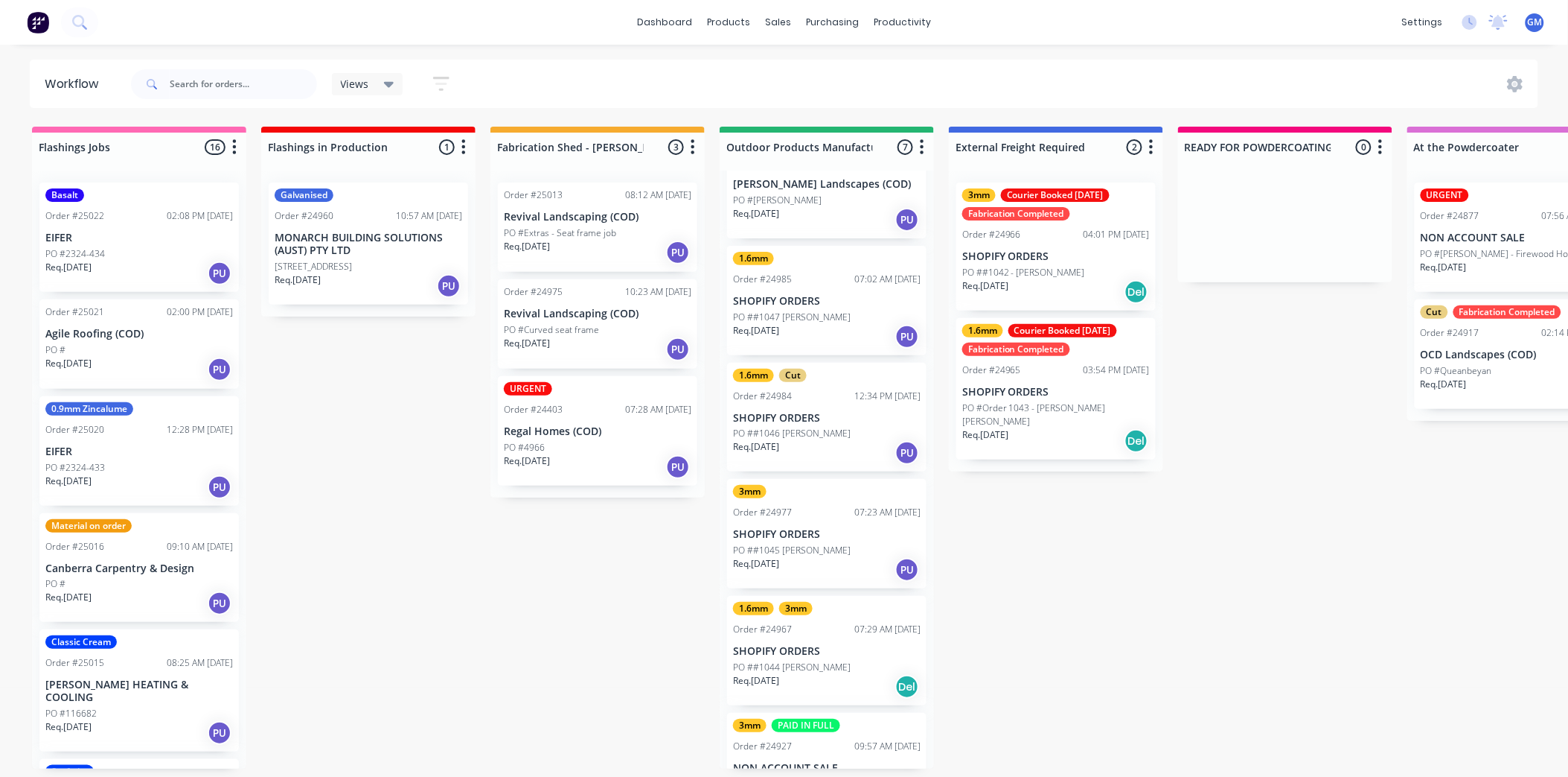
scroll to position [83, 0]
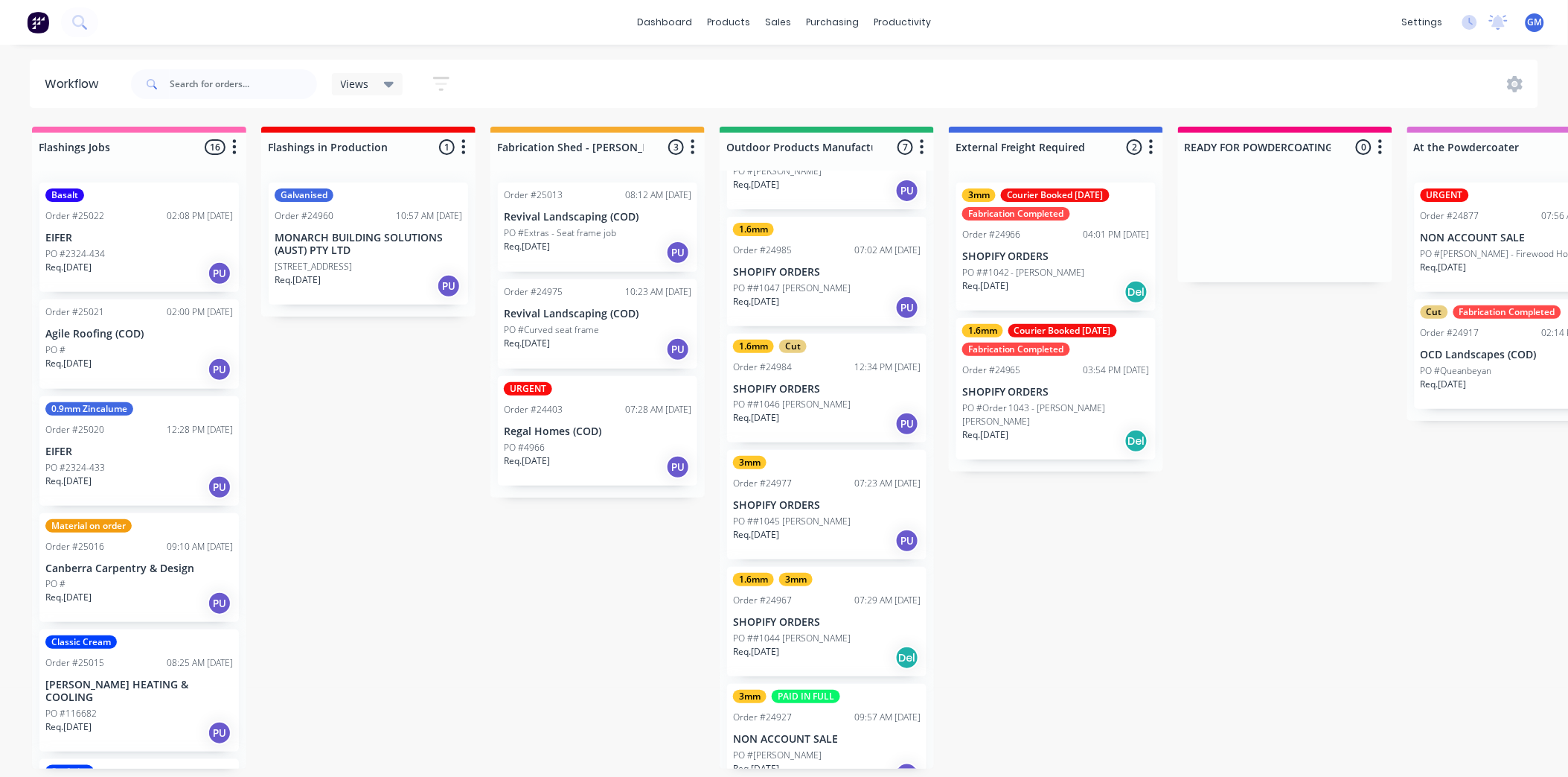
click at [816, 391] on p "SHOPIFY ORDERS" at bounding box center [827, 388] width 188 height 13
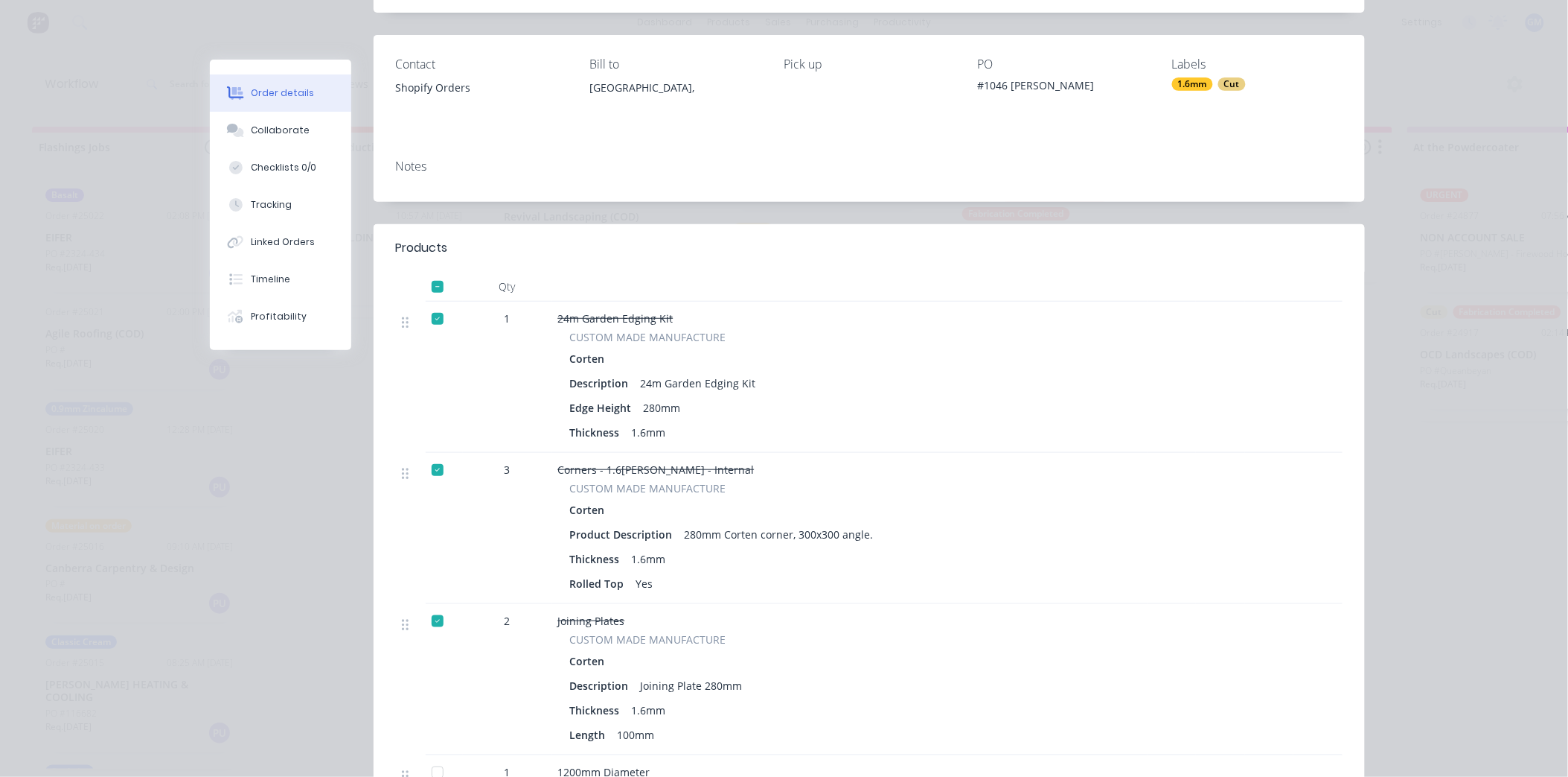
scroll to position [0, 0]
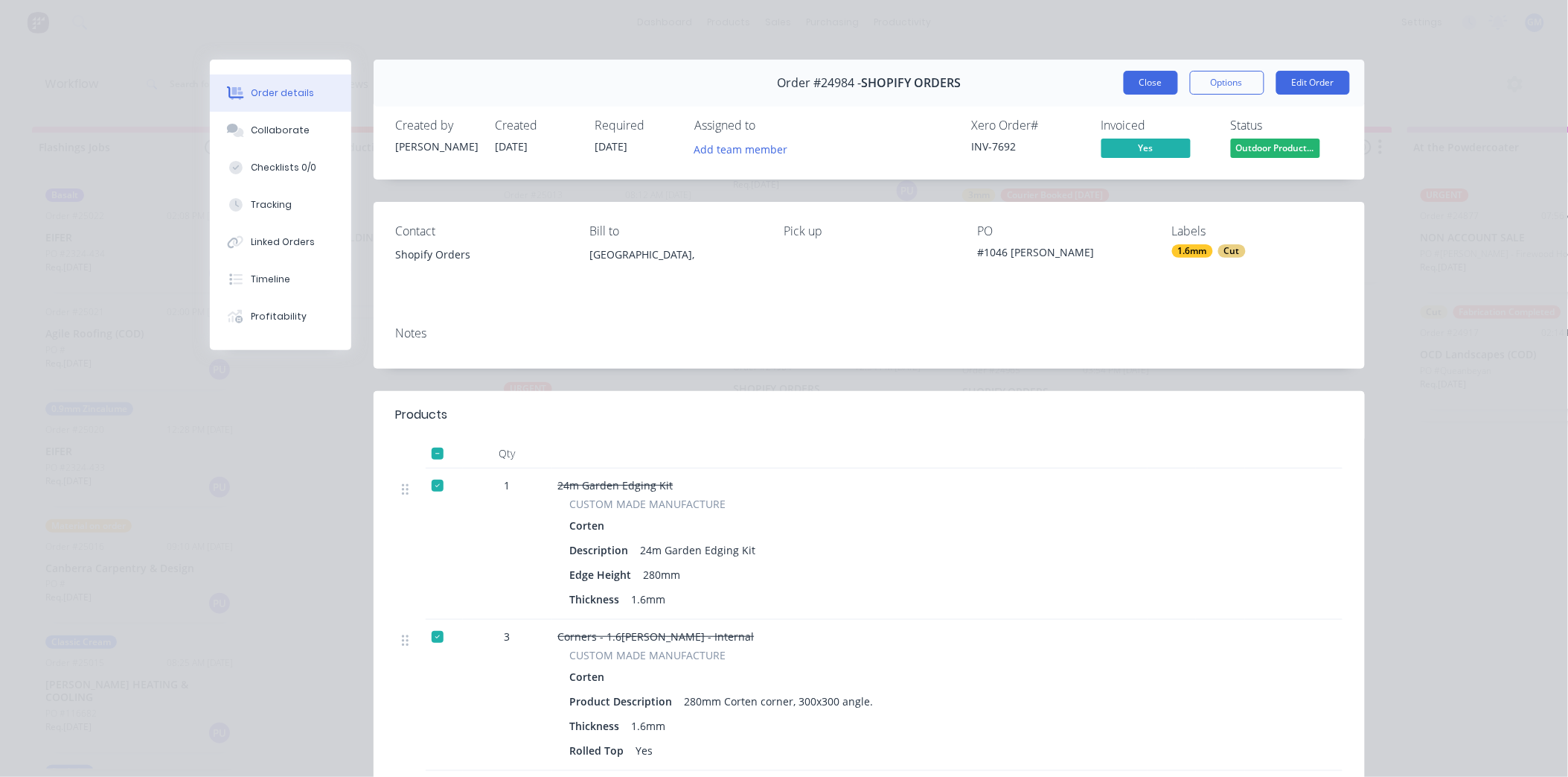
click at [1152, 85] on button "Close" at bounding box center [1151, 83] width 54 height 24
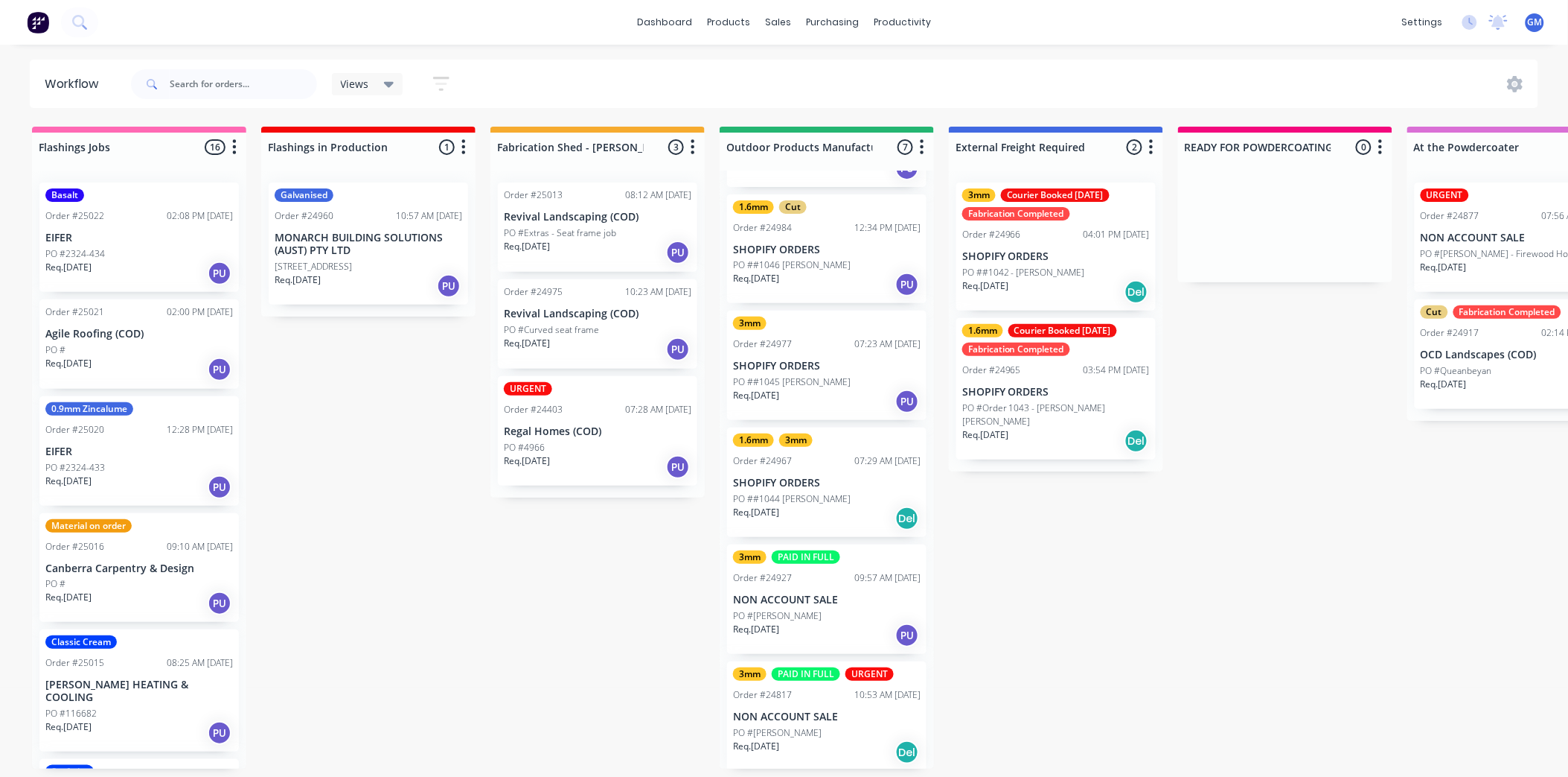
scroll to position [4, 0]
click at [824, 477] on p "SHOPIFY ORDERS" at bounding box center [827, 482] width 188 height 13
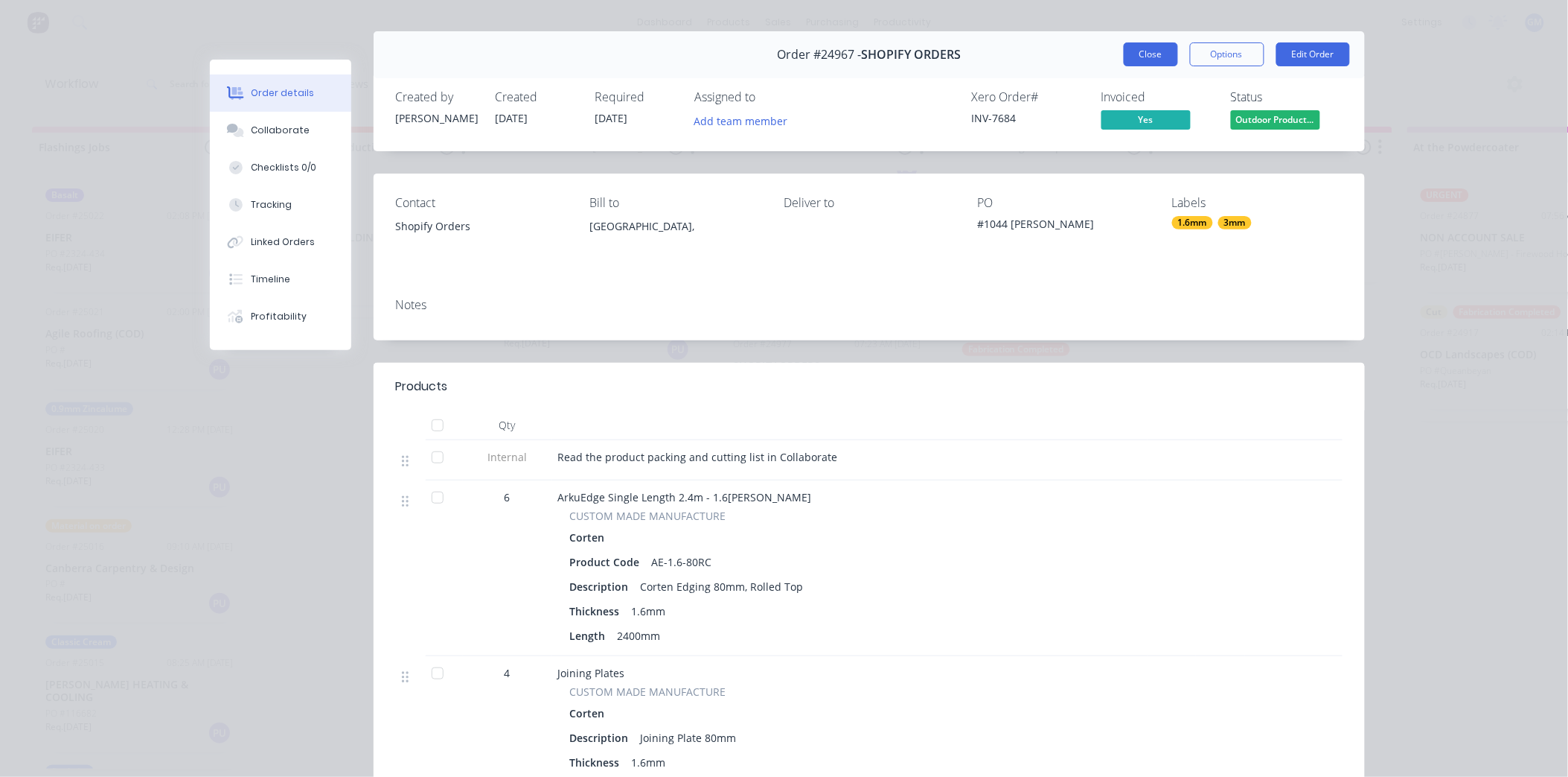
scroll to position [0, 0]
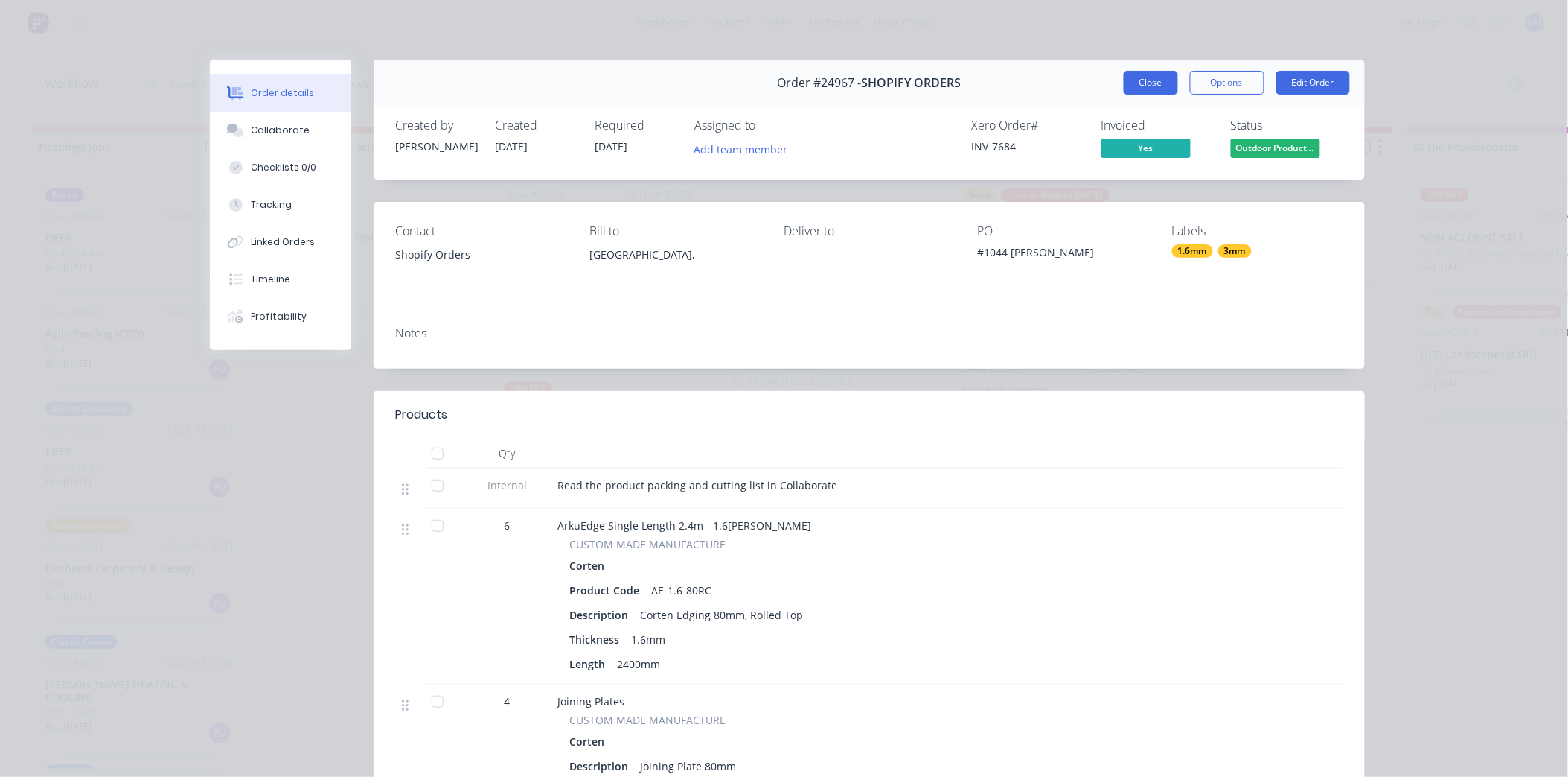
click at [1143, 79] on button "Close" at bounding box center [1151, 83] width 54 height 24
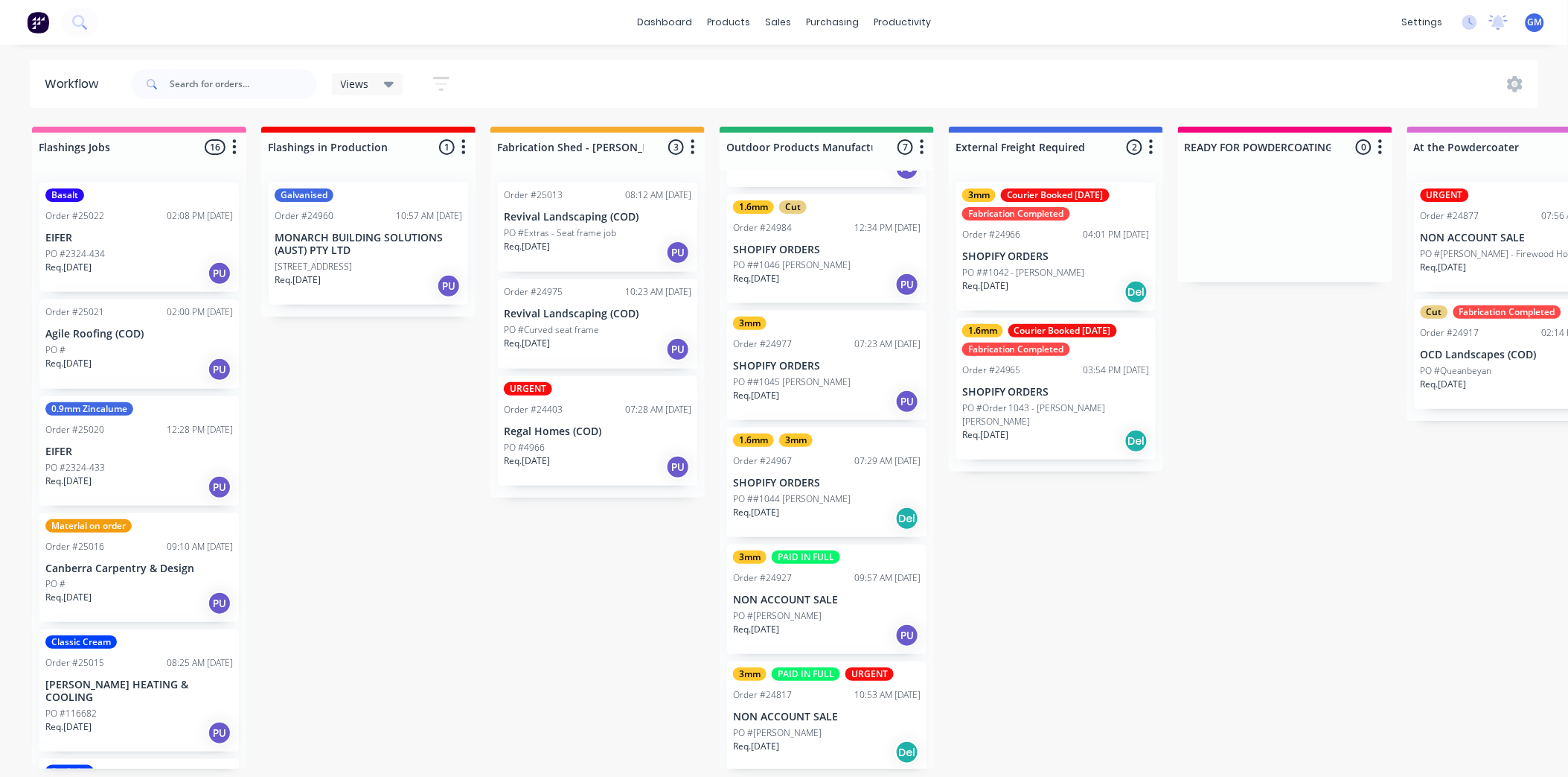
click at [837, 702] on div "3mm PAID IN FULL URGENT Order #24817 10:53 AM [DATE] NON ACCOUNT SALE PO #[PERS…" at bounding box center [827, 716] width 200 height 110
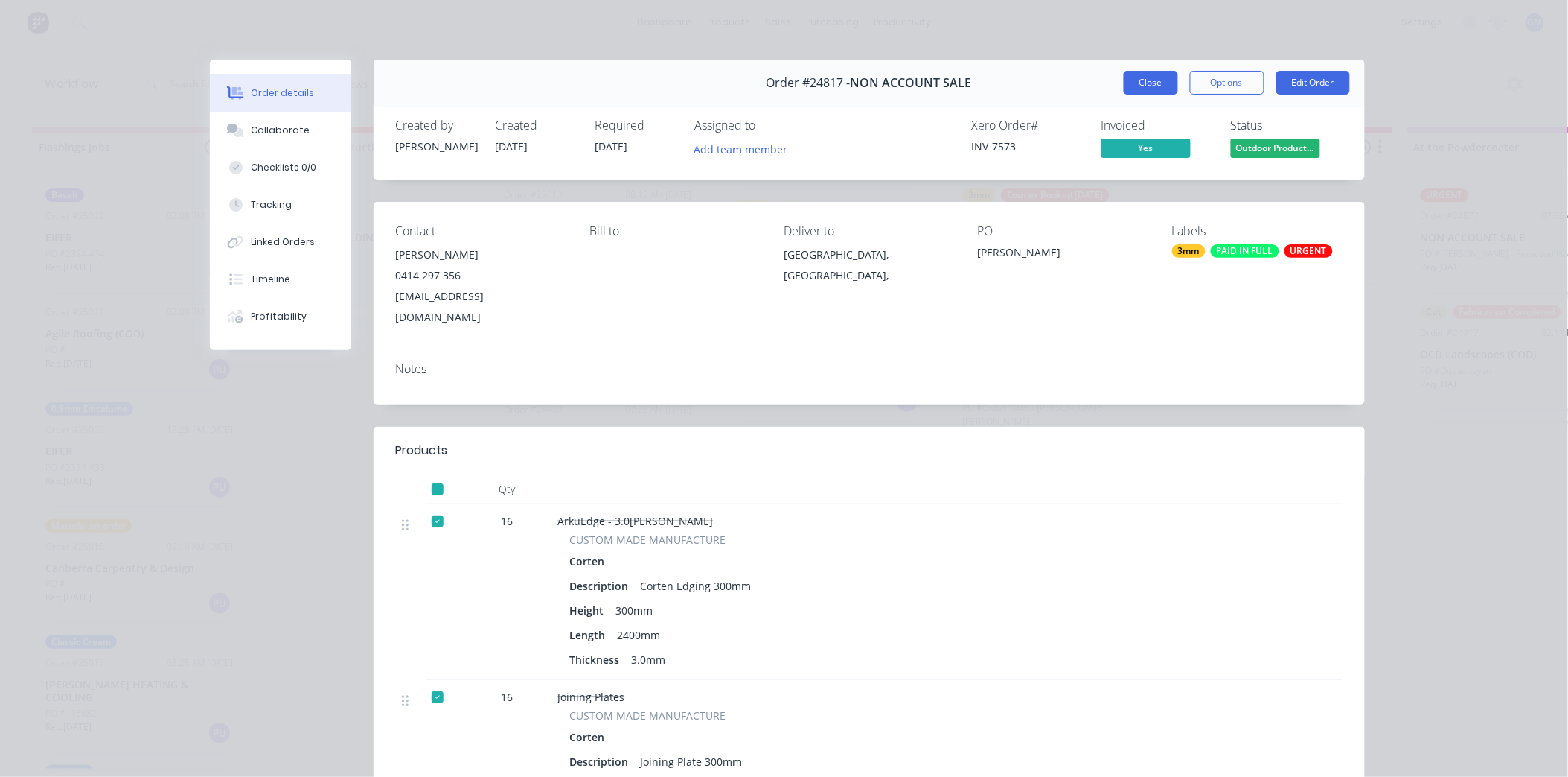
click at [1148, 82] on button "Close" at bounding box center [1151, 83] width 54 height 24
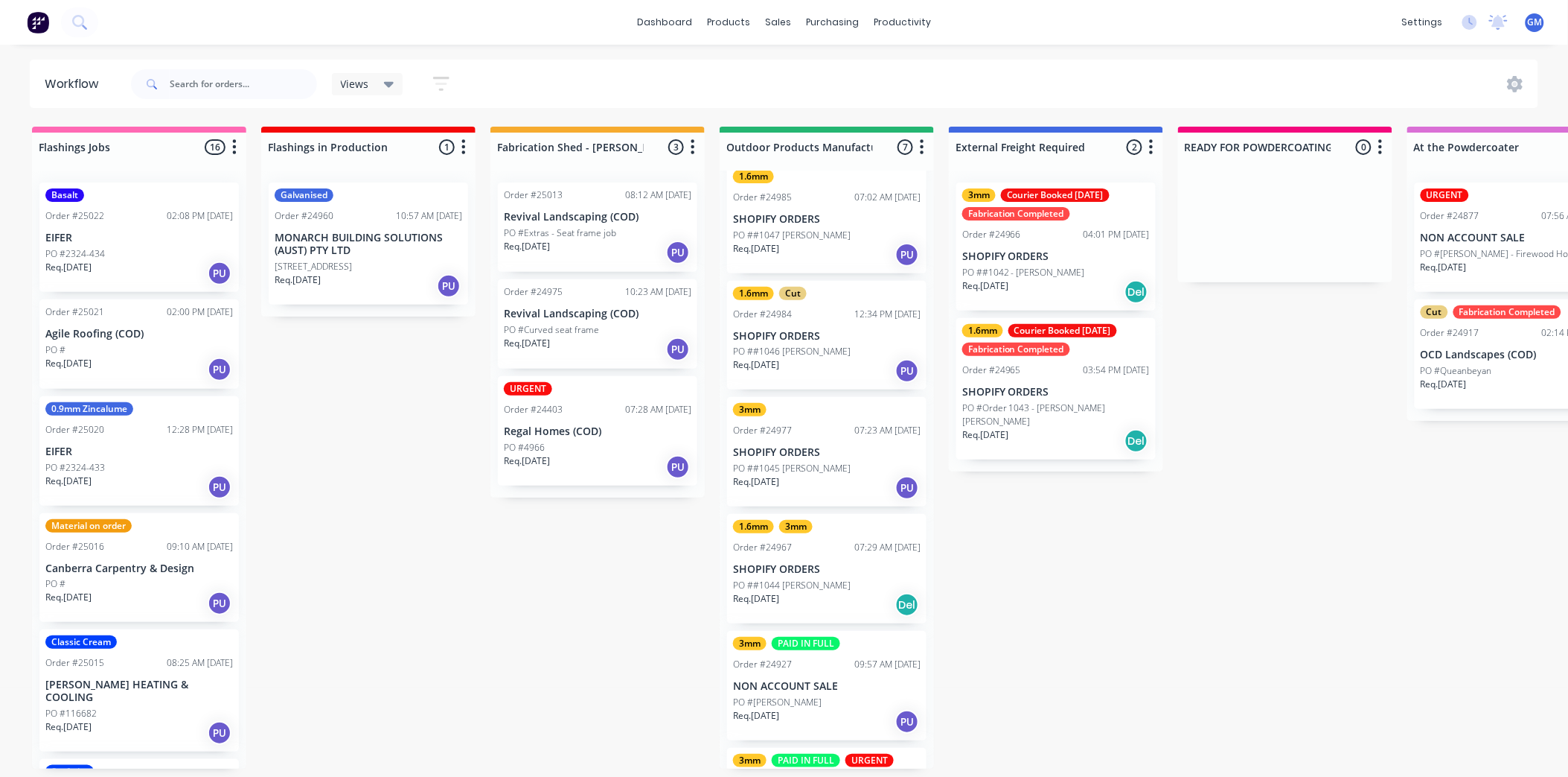
scroll to position [222, 0]
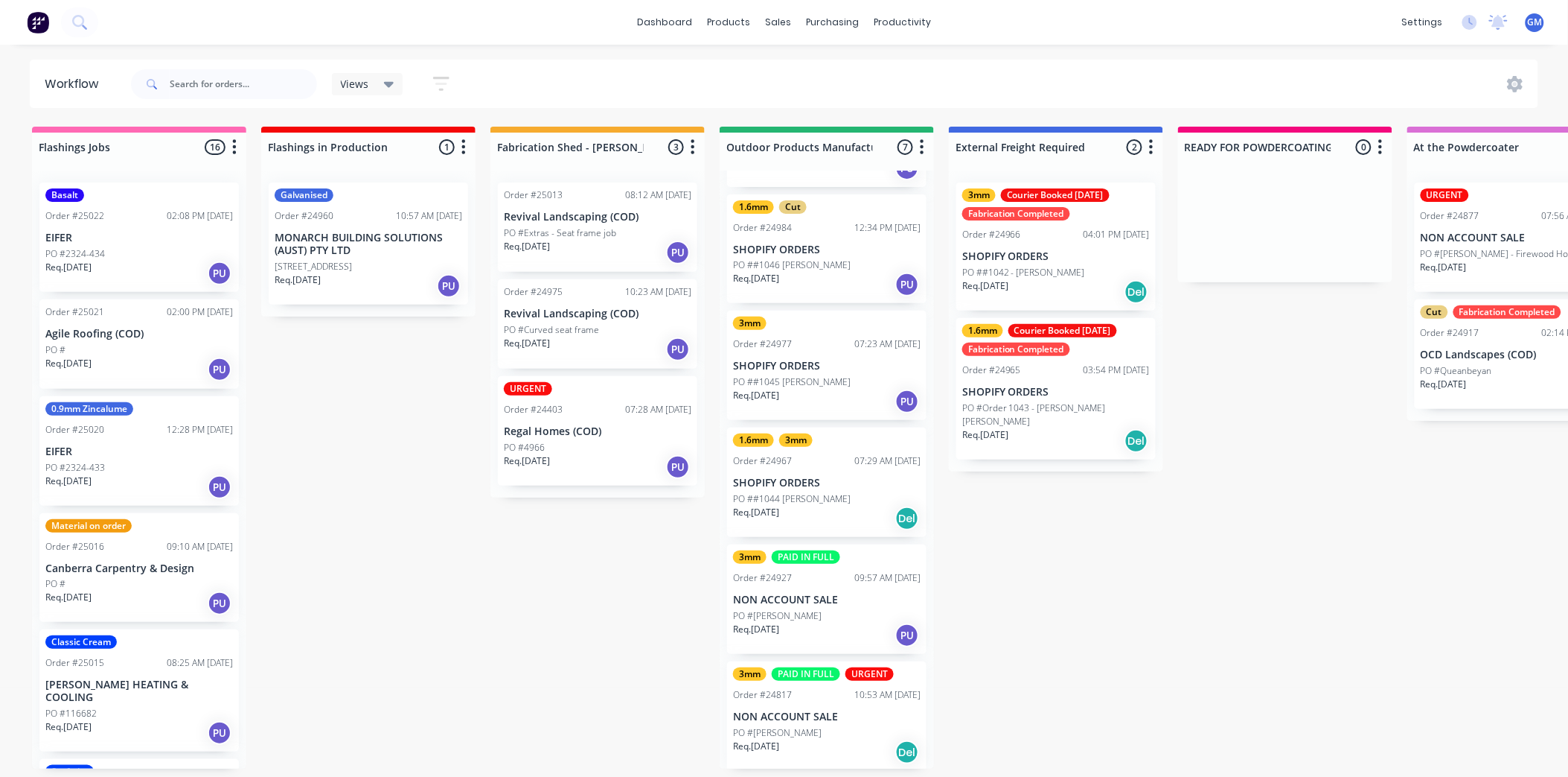
click at [787, 594] on p "NON ACCOUNT SALE" at bounding box center [827, 600] width 188 height 13
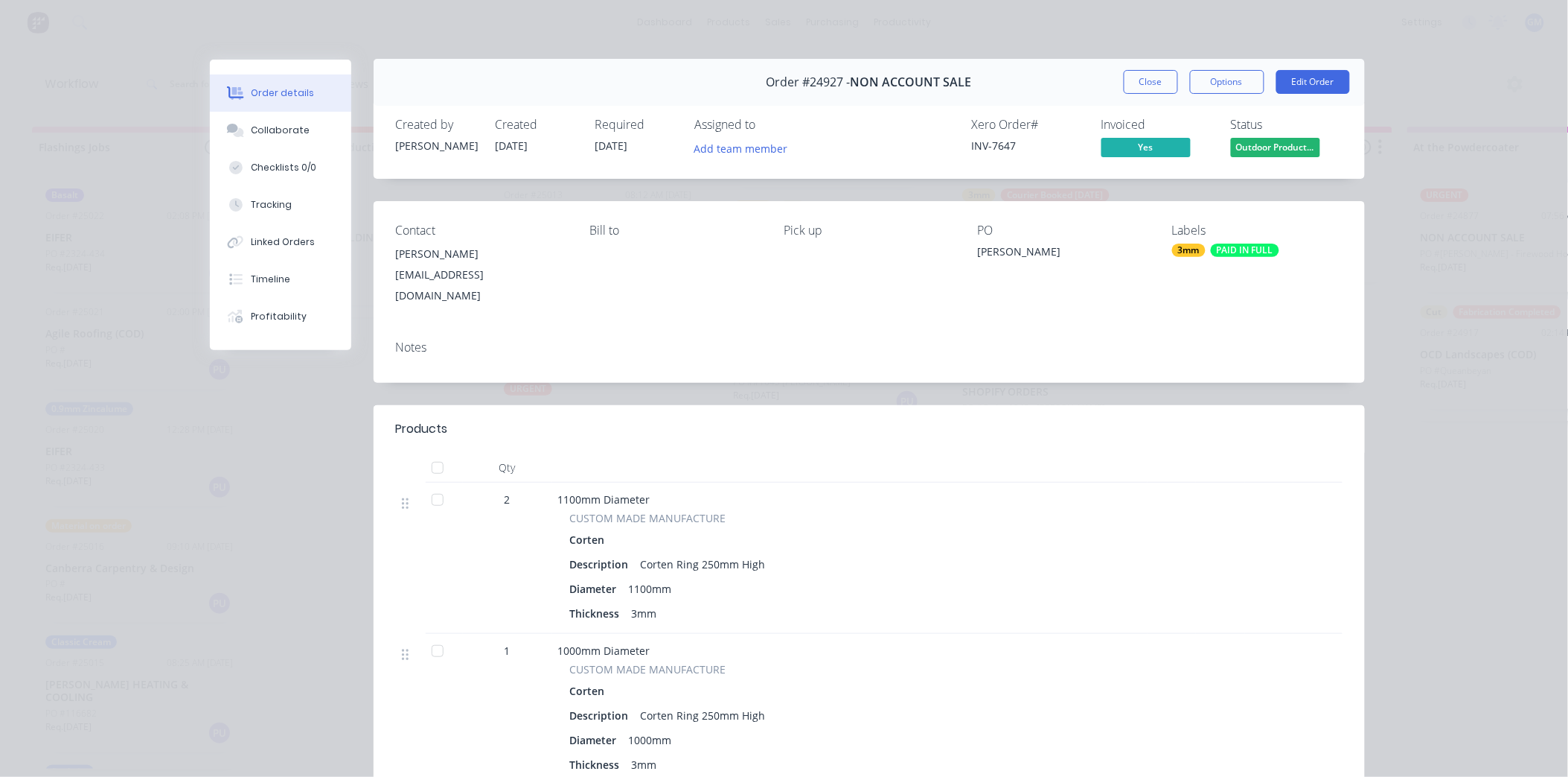
scroll to position [0, 0]
click at [1134, 89] on button "Close" at bounding box center [1151, 83] width 54 height 24
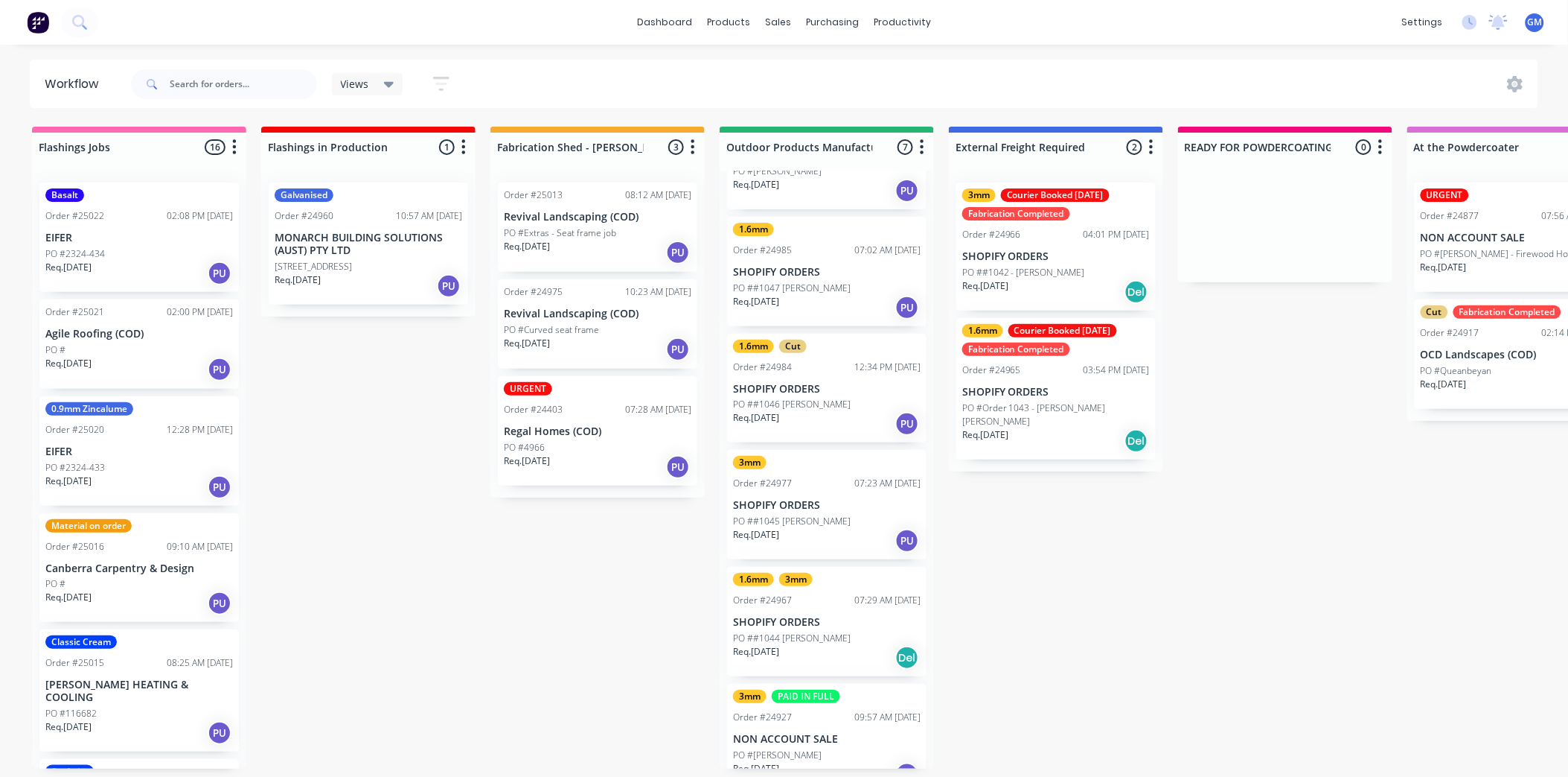
scroll to position [57, 0]
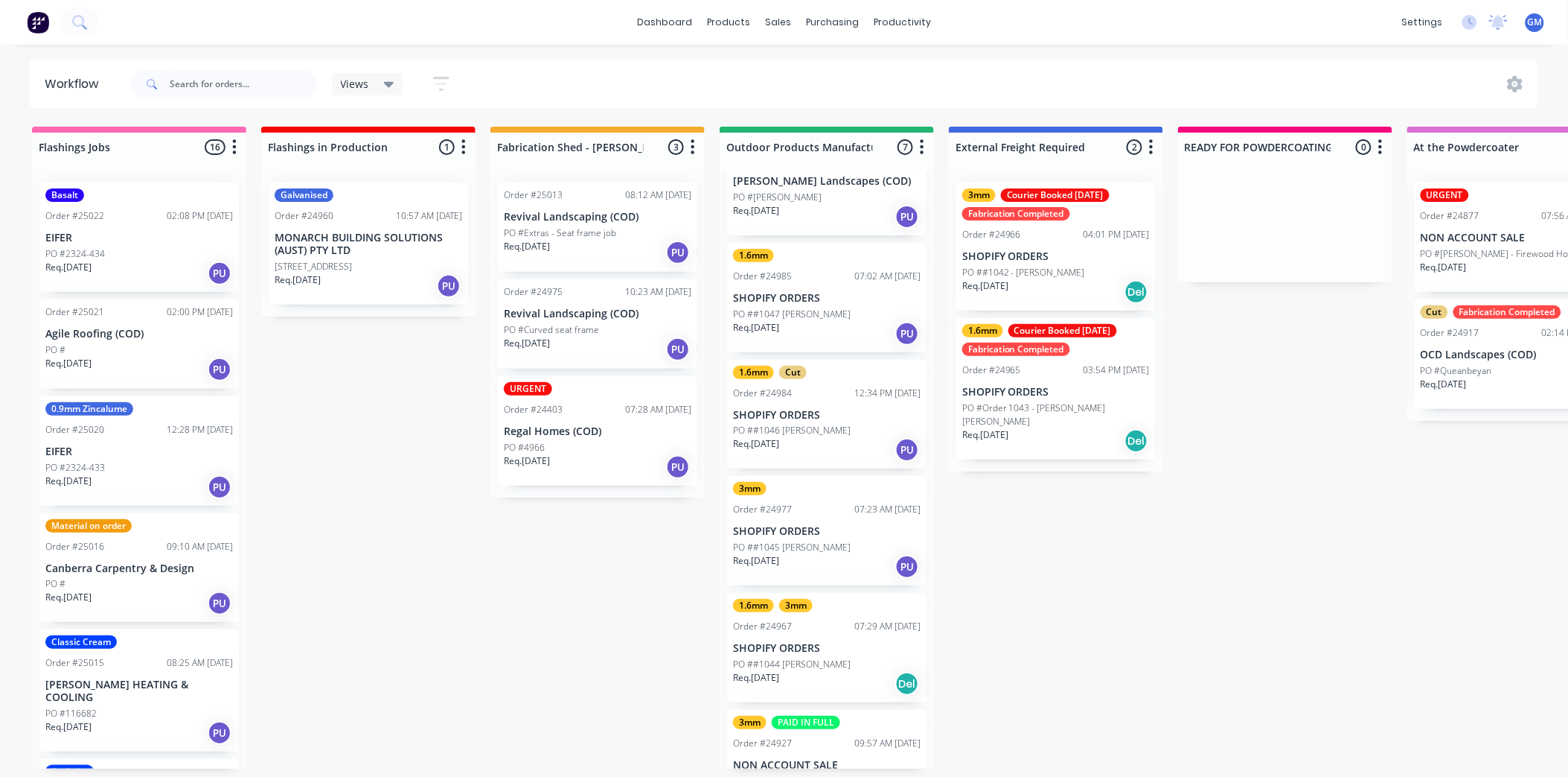
click at [817, 522] on div "3mm Order #24977 07:23 AM [DATE] SHOPIFY ORDERS PO ##1045 [PERSON_NAME] Req. [D…" at bounding box center [827, 530] width 200 height 110
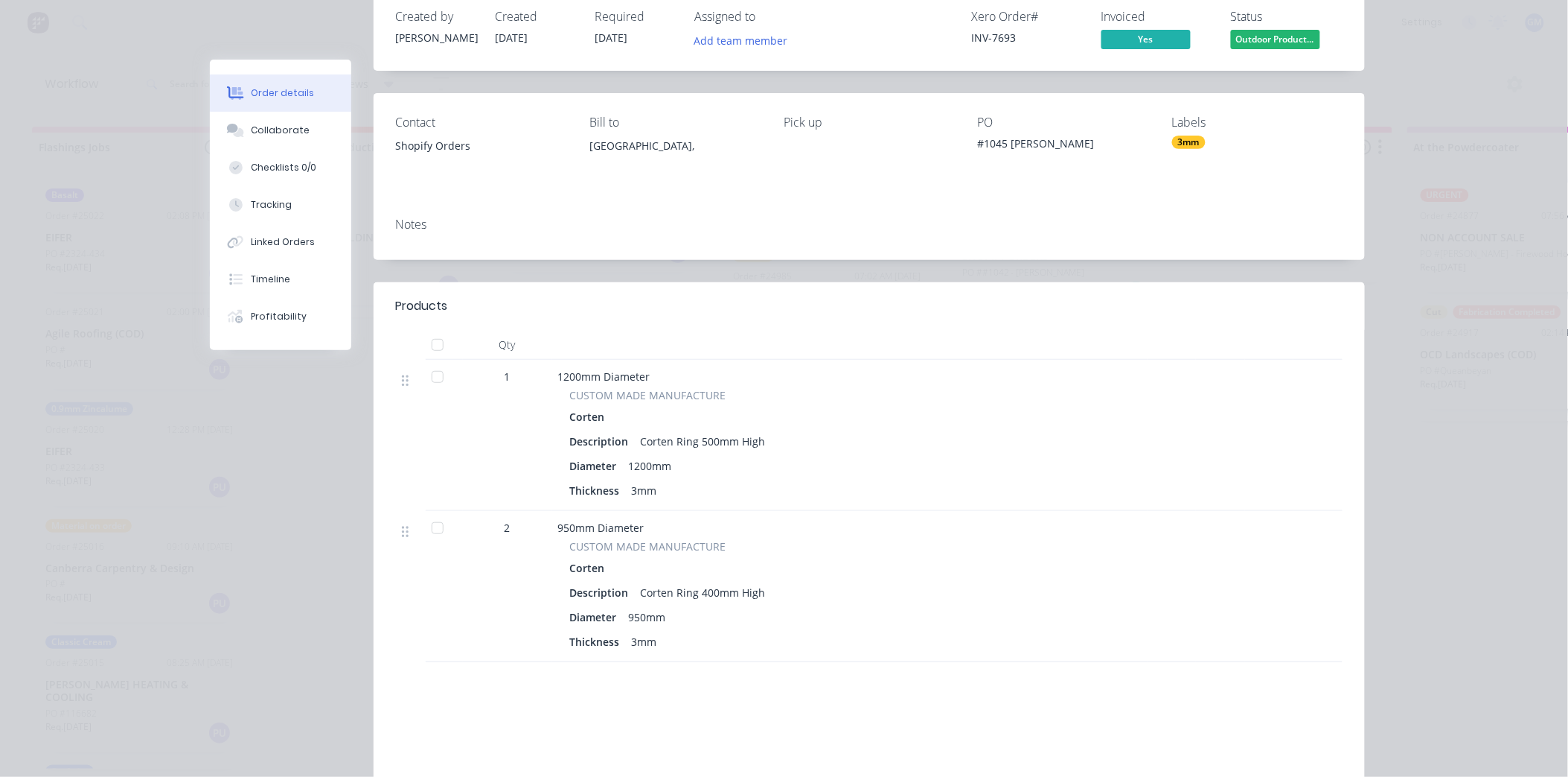
scroll to position [0, 0]
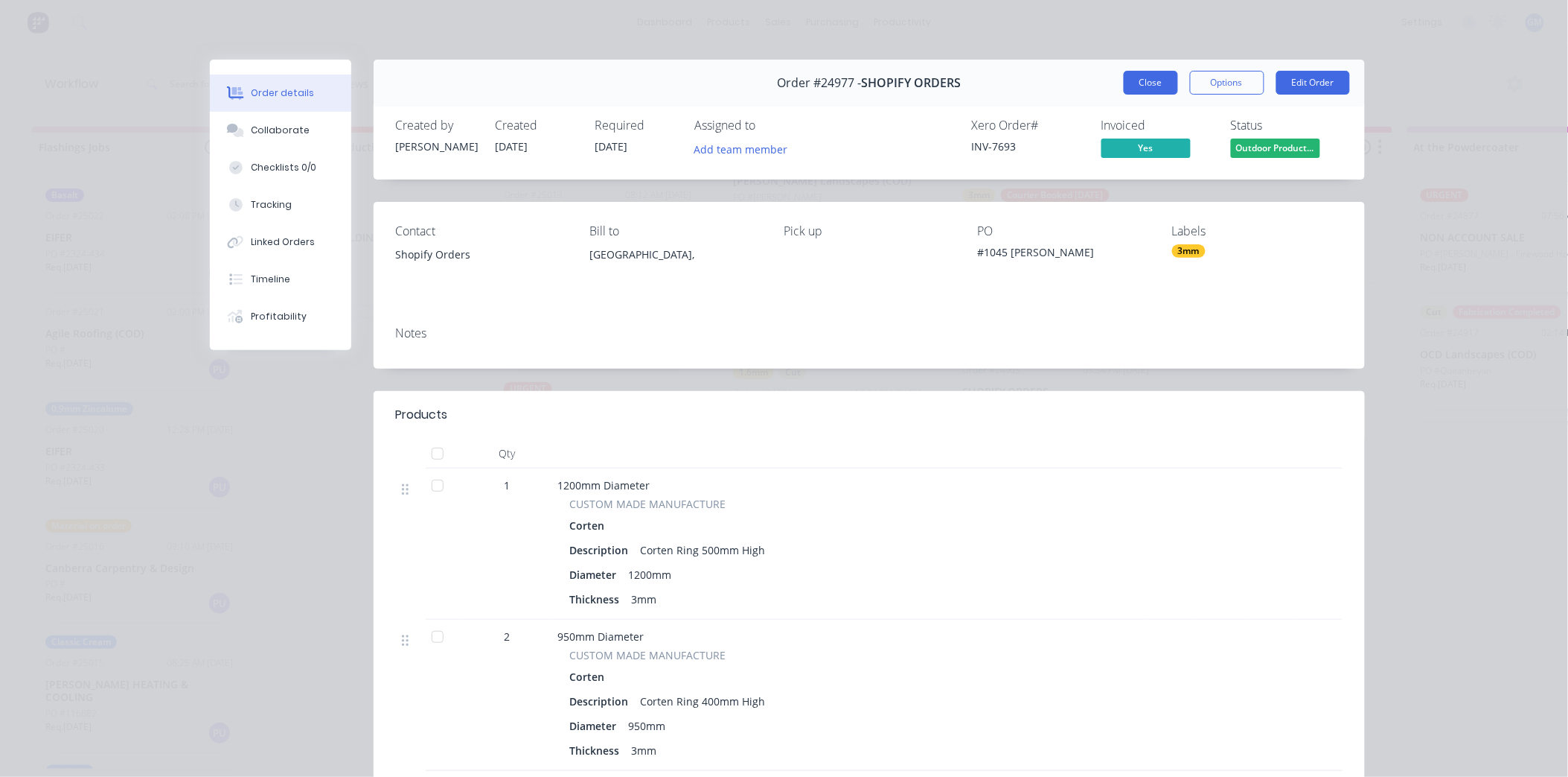
click at [1128, 89] on button "Close" at bounding box center [1151, 83] width 54 height 24
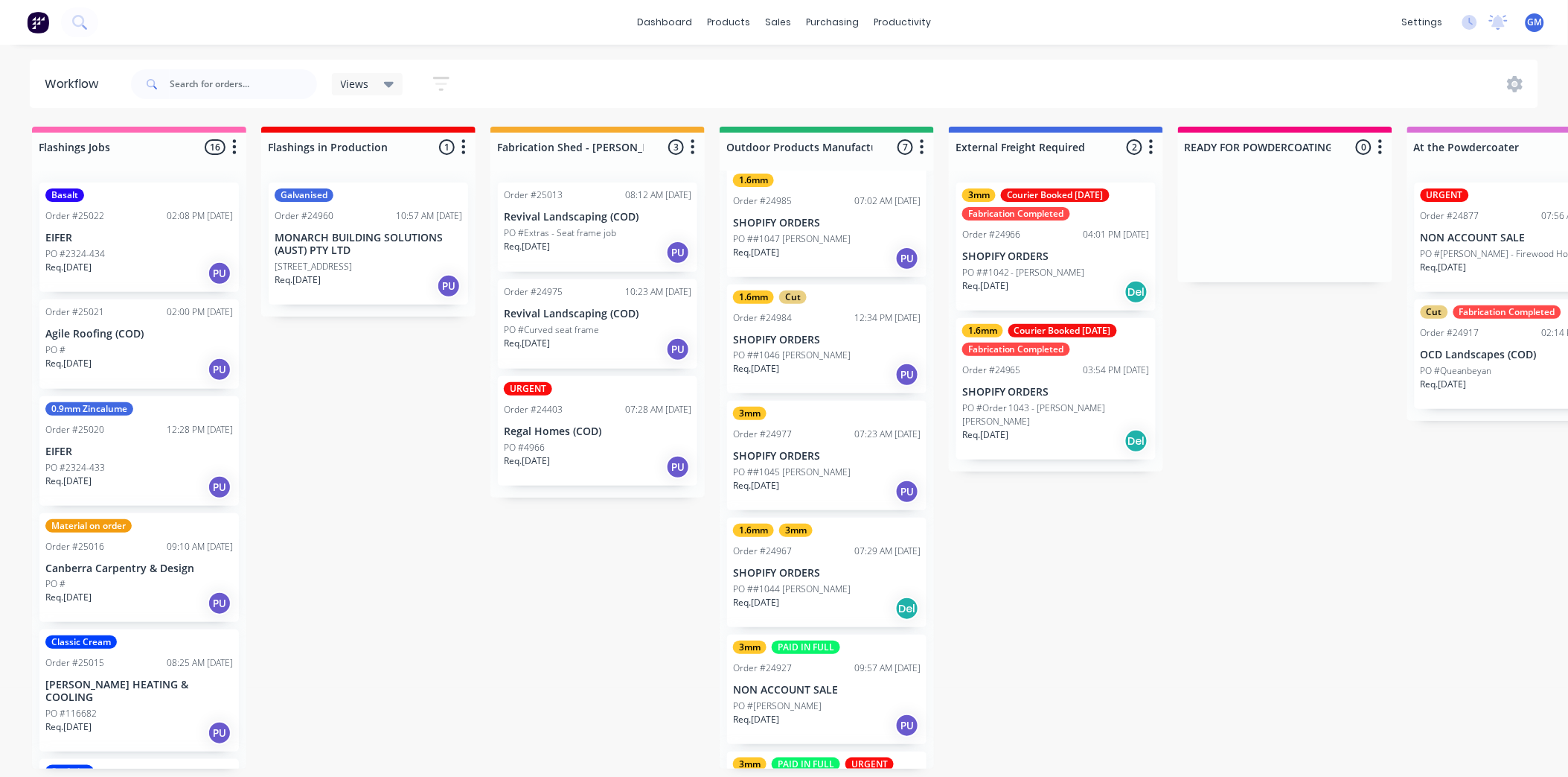
scroll to position [166, 0]
